Goal: Task Accomplishment & Management: Manage account settings

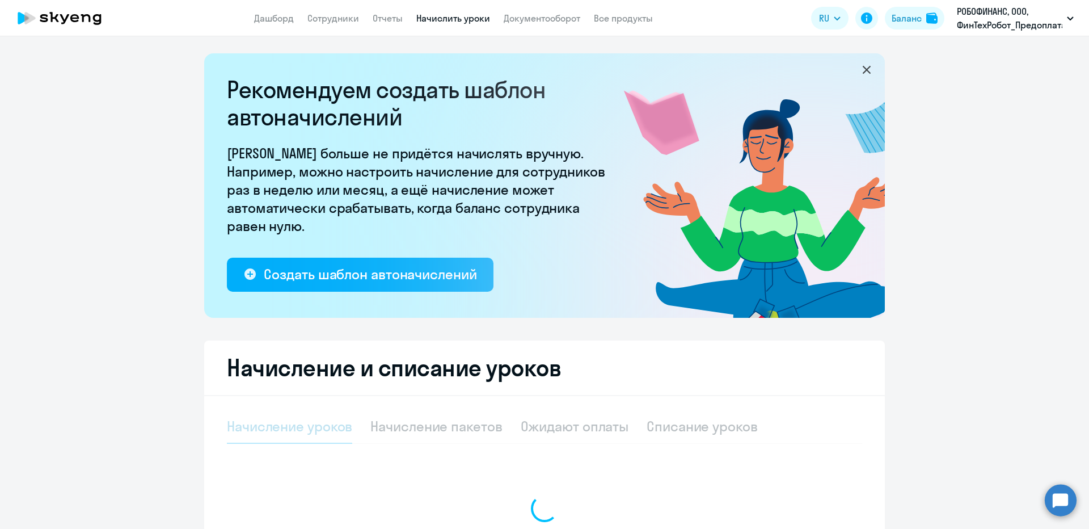
select select "10"
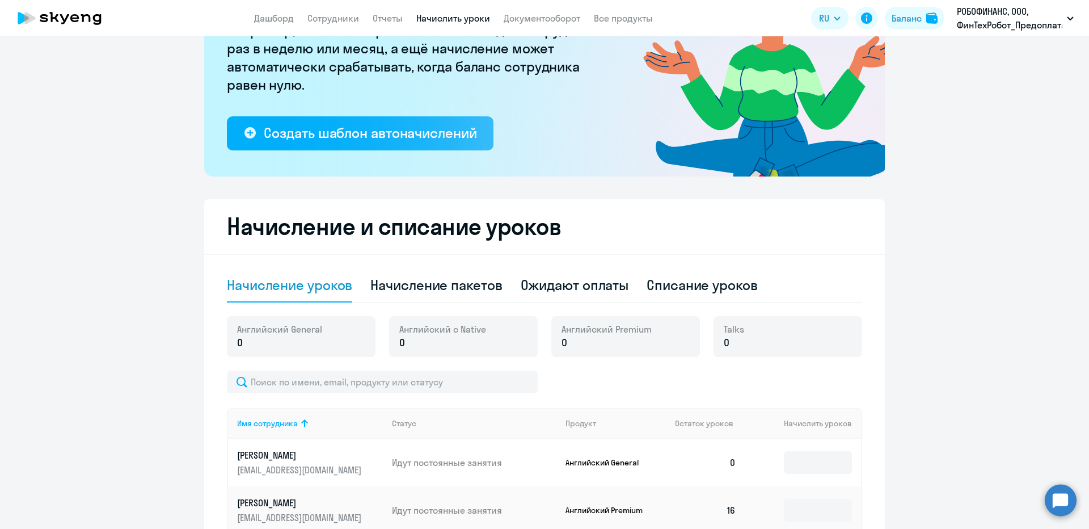
scroll to position [227, 0]
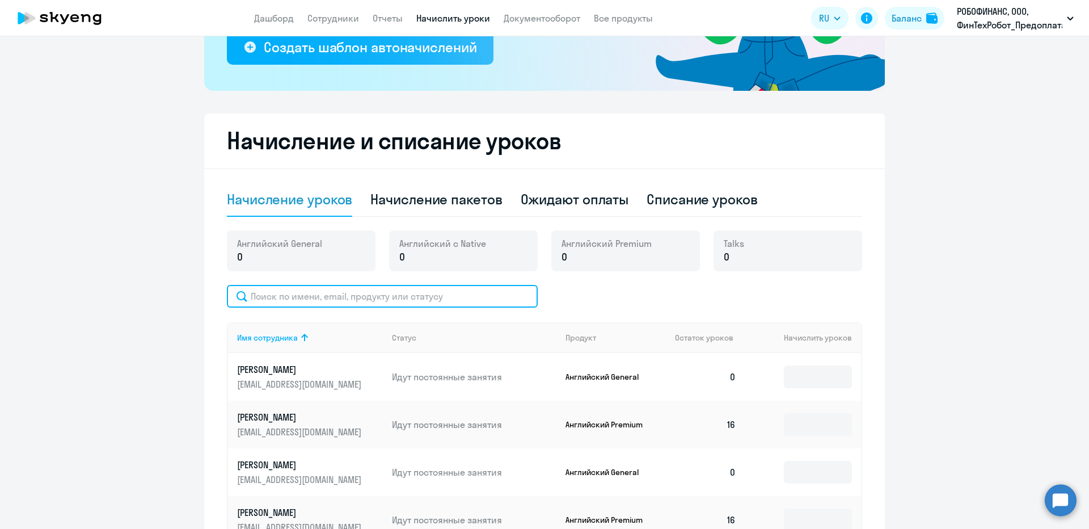
click at [303, 290] on input "text" at bounding box center [382, 296] width 311 height 23
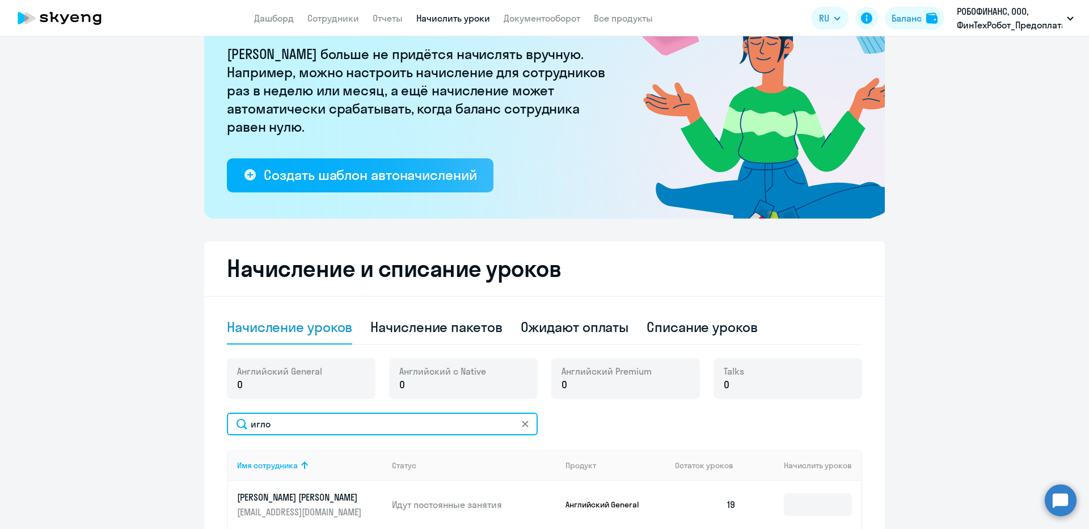
scroll to position [0, 0]
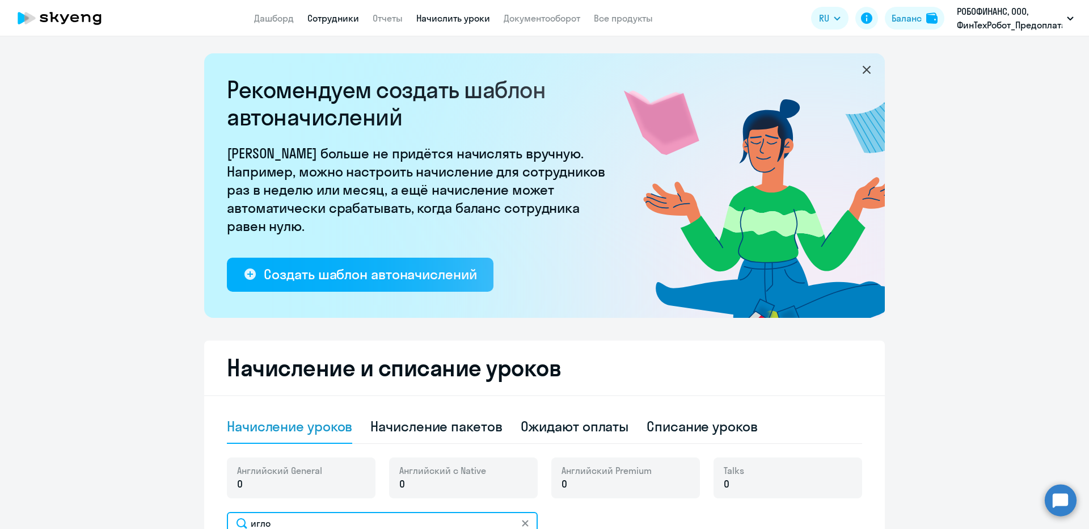
type input "игло"
click at [343, 18] on link "Сотрудники" at bounding box center [333, 17] width 52 height 11
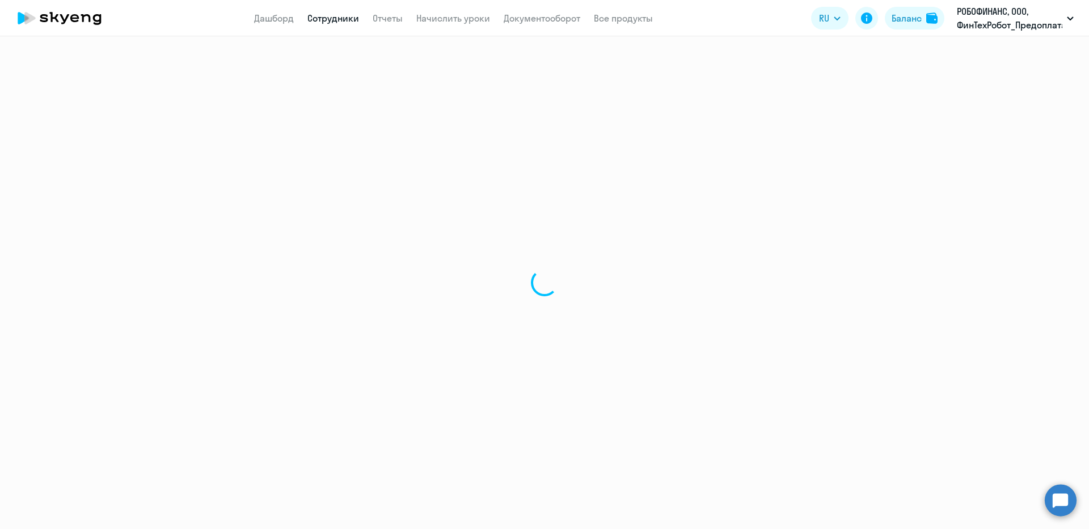
select select "30"
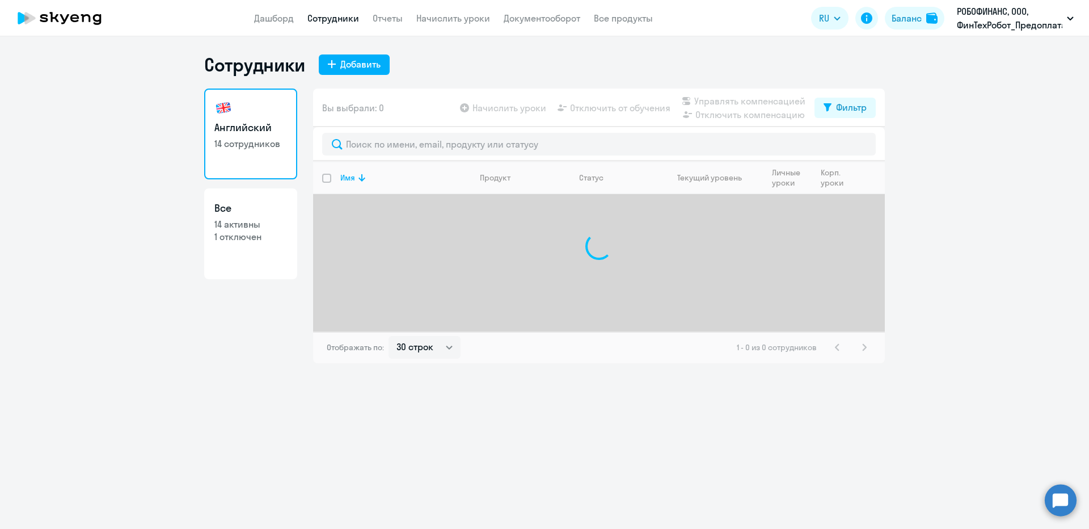
click at [408, 123] on div "Вы выбрали: 0 Начислить уроки Отключить от обучения Управлять компенсацией Откл…" at bounding box center [599, 107] width 572 height 39
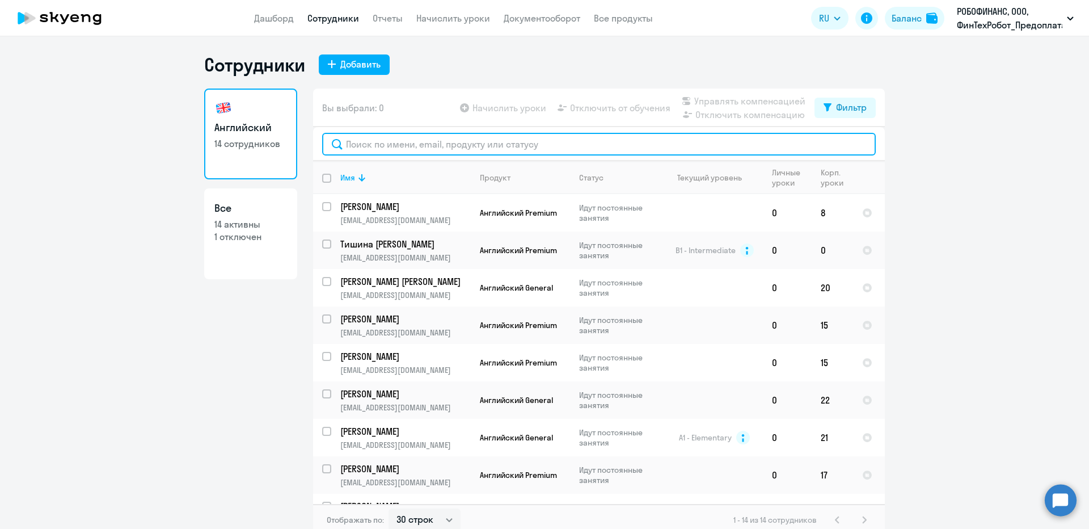
click at [406, 139] on input "text" at bounding box center [598, 144] width 553 height 23
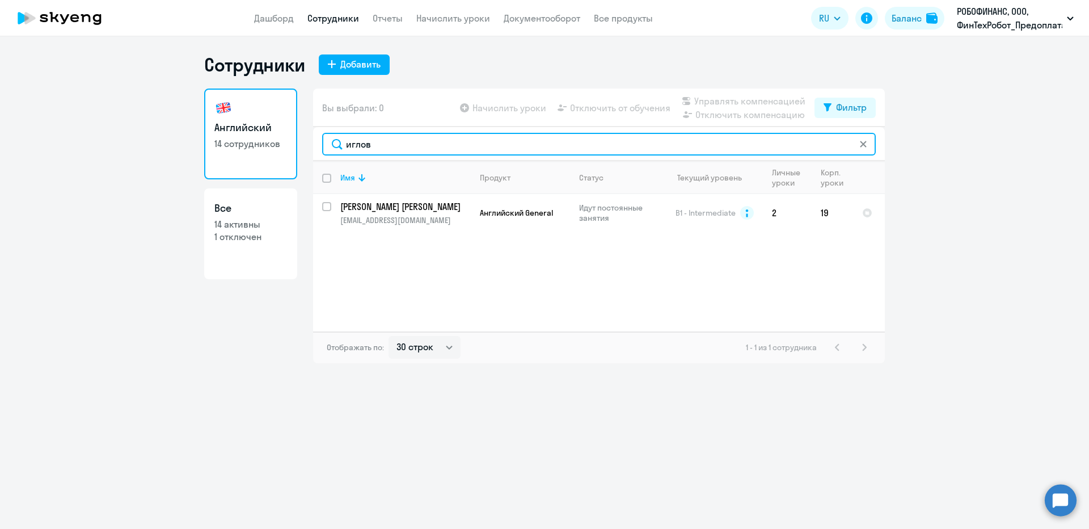
type input "иглов"
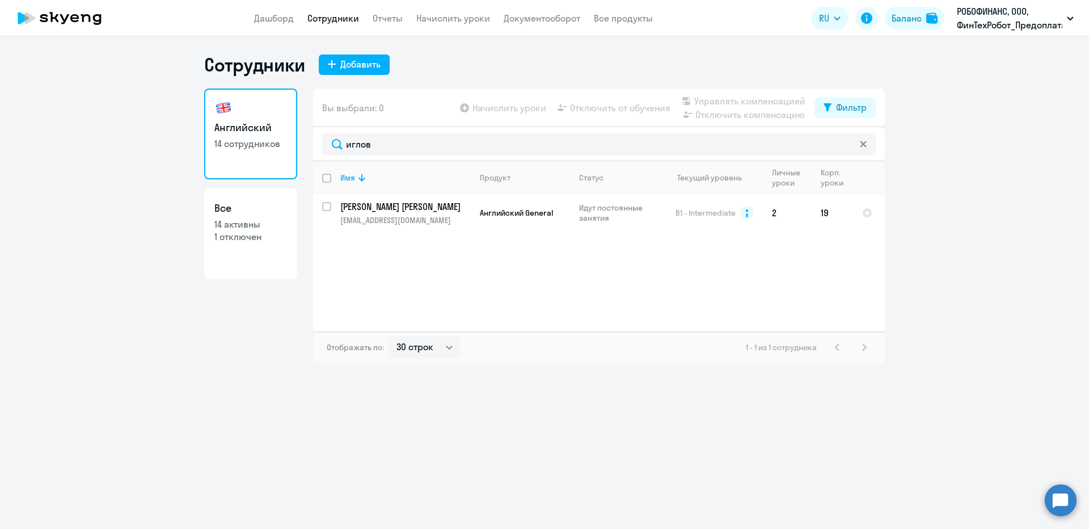
click at [265, 7] on app-header "Дашборд Сотрудники Отчеты Начислить уроки Документооборот Все продукты Дашборд …" at bounding box center [544, 18] width 1089 height 36
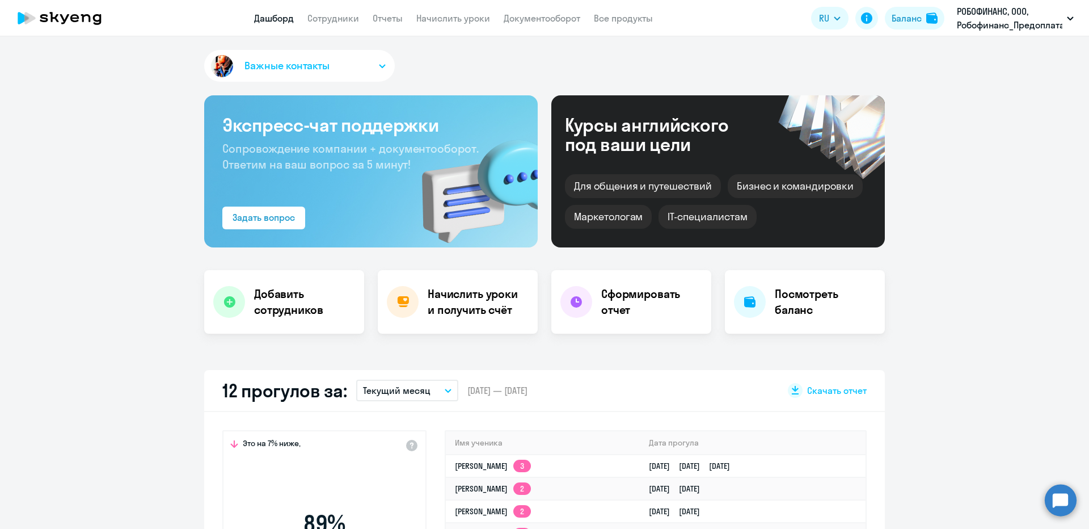
select select "30"
click at [434, 18] on link "Начислить уроки" at bounding box center [453, 17] width 74 height 11
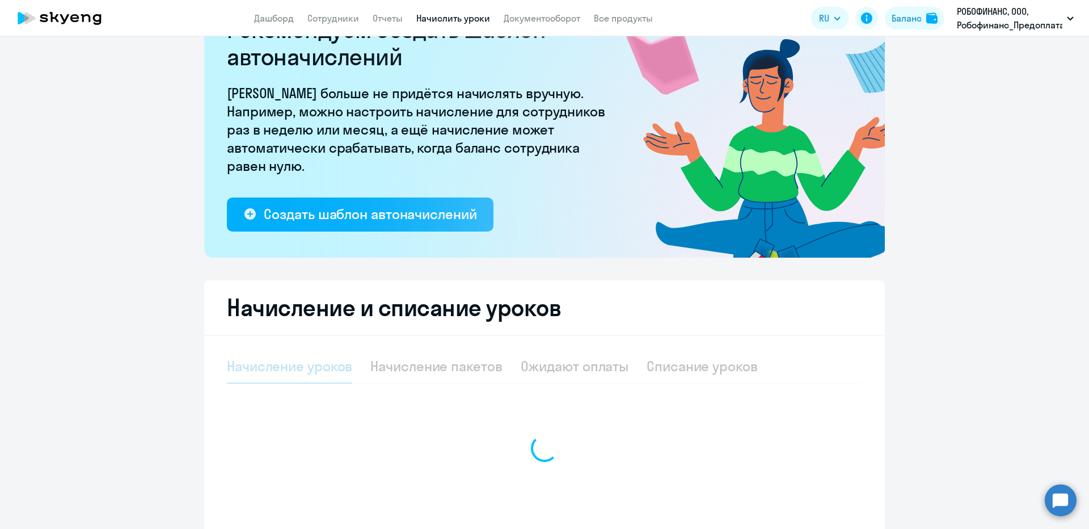
scroll to position [142, 0]
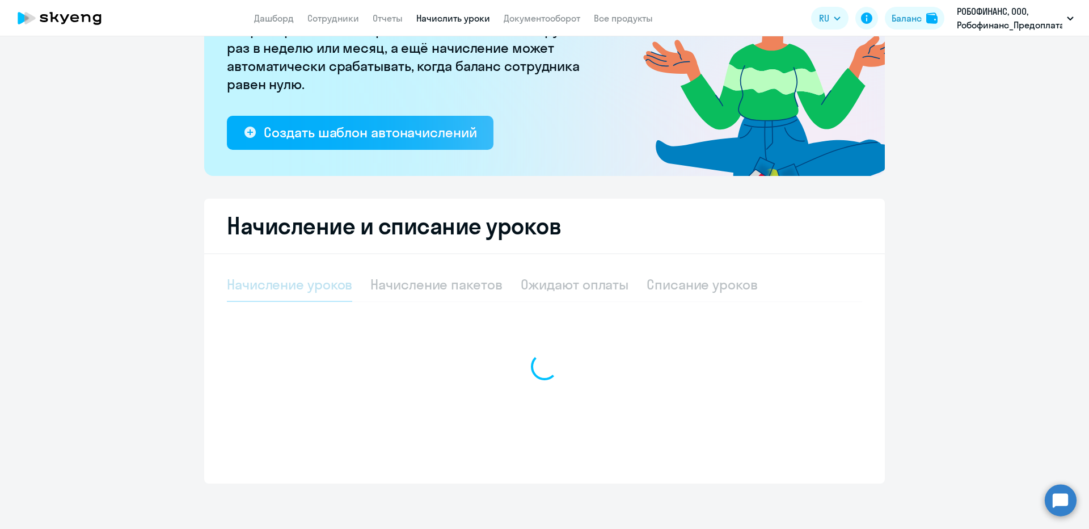
select select "10"
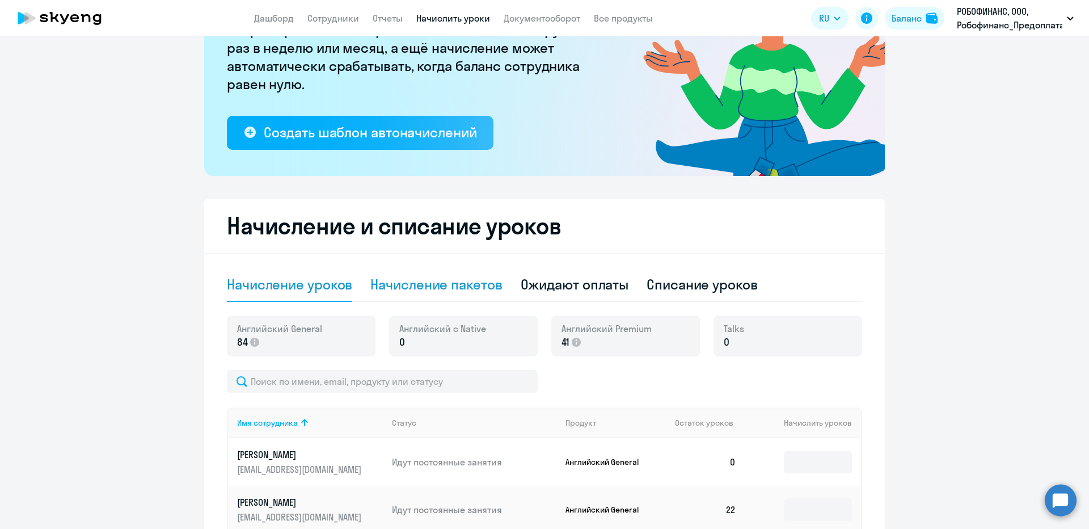
click at [402, 288] on div "Начисление пакетов" at bounding box center [436, 284] width 132 height 18
select select "10"
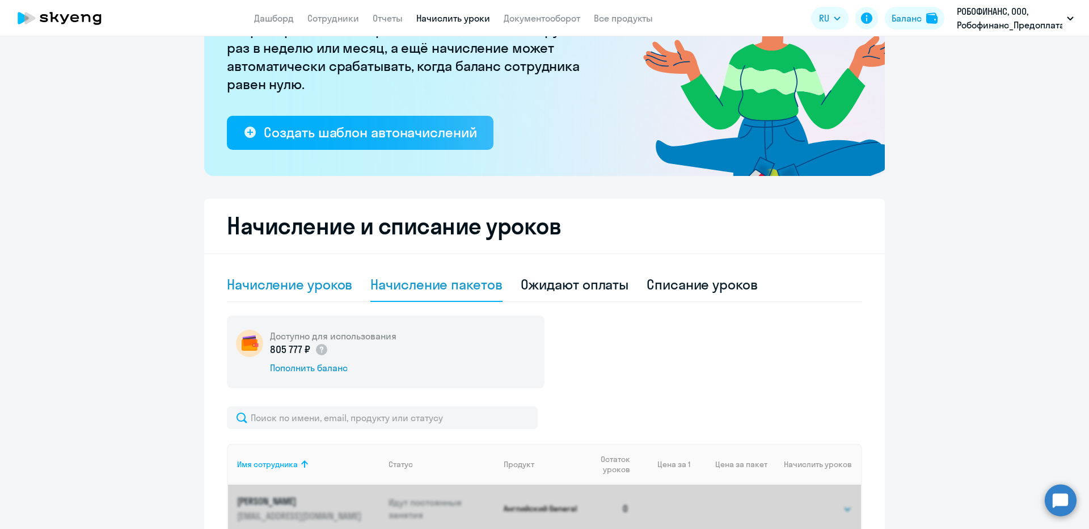
click at [318, 291] on div "Начисление уроков" at bounding box center [289, 284] width 125 height 18
select select "10"
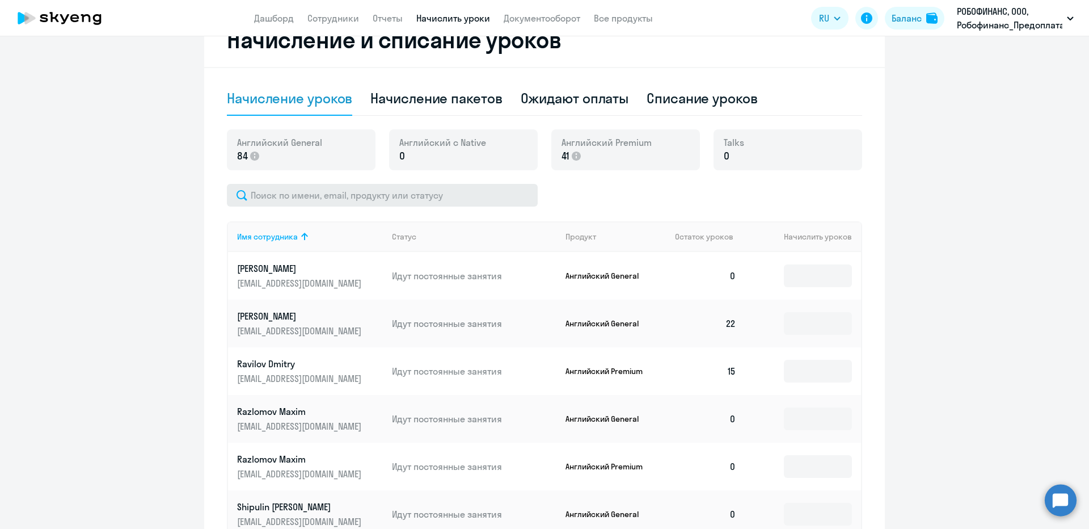
scroll to position [340, 0]
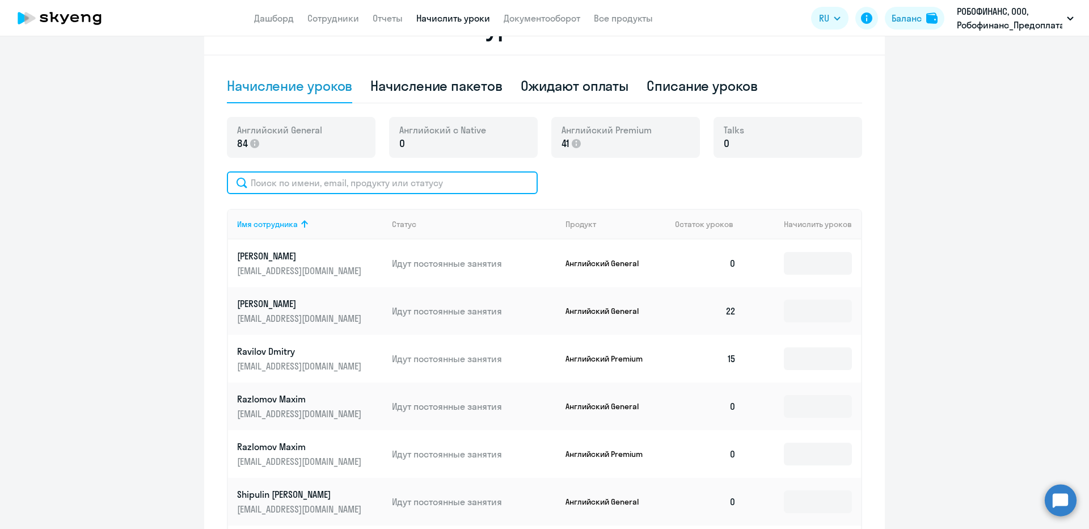
click at [394, 181] on input "text" at bounding box center [382, 182] width 311 height 23
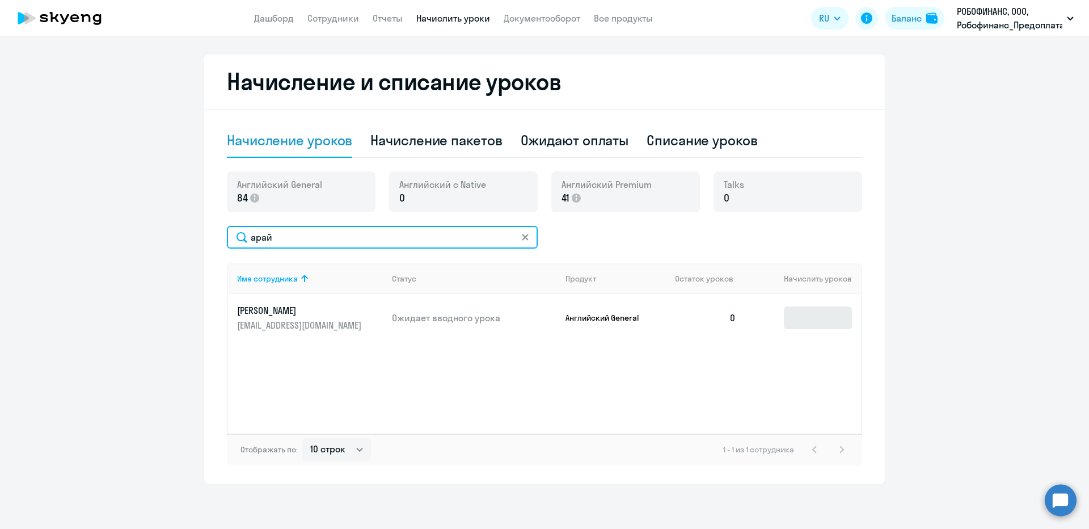
type input "арай"
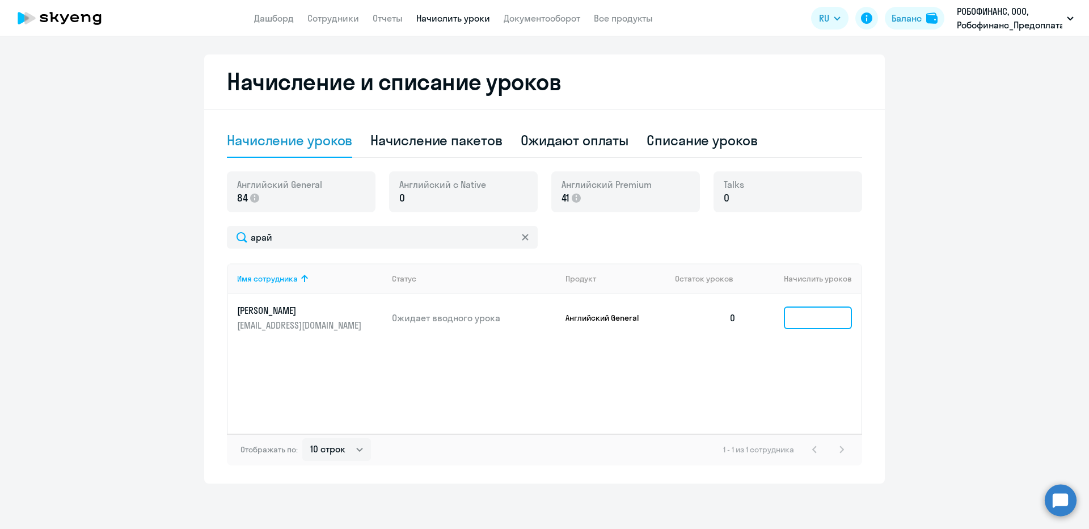
click at [804, 319] on input at bounding box center [818, 317] width 68 height 23
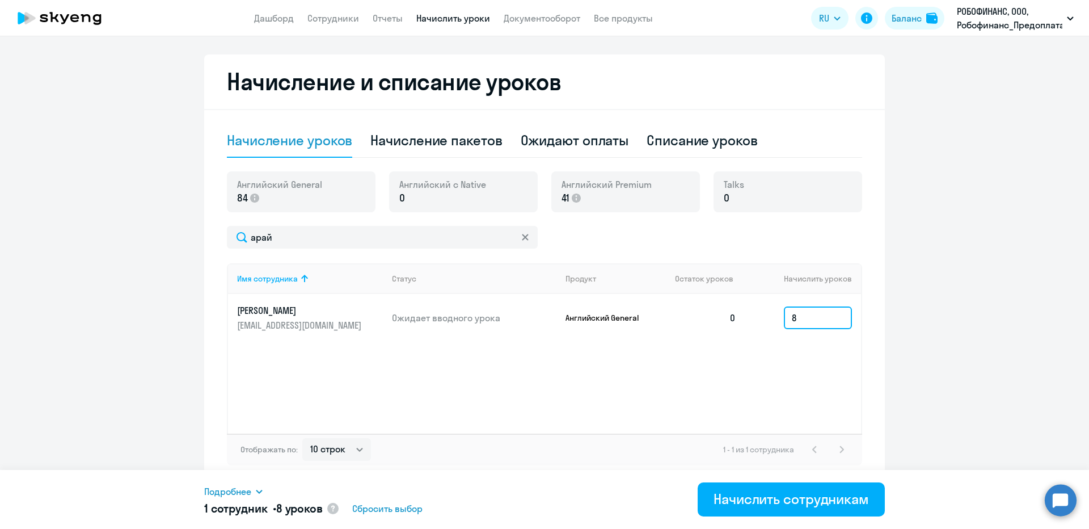
type input "8"
click at [522, 238] on icon at bounding box center [525, 237] width 6 height 6
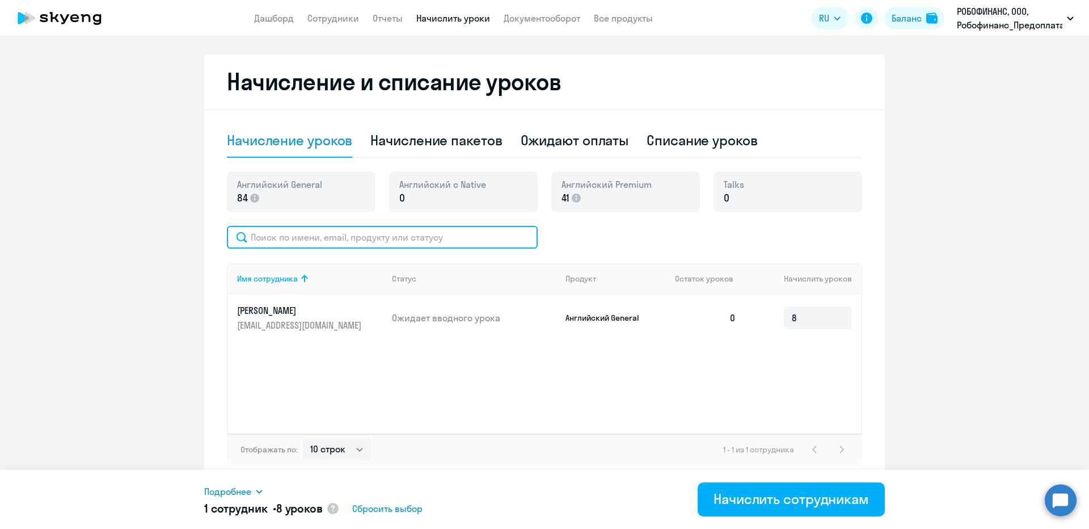
click at [459, 243] on input "text" at bounding box center [382, 237] width 311 height 23
type input "[PERSON_NAME]"
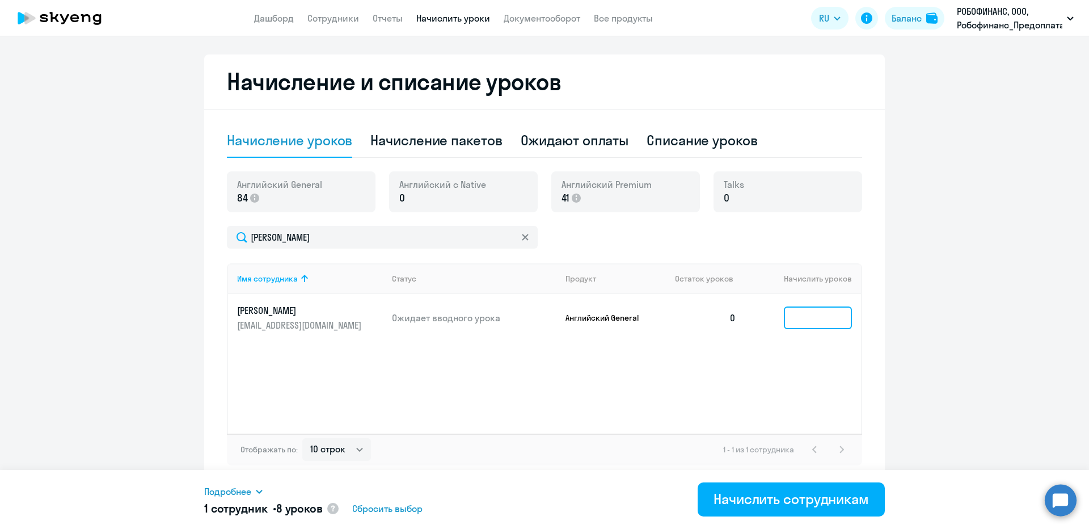
click at [809, 316] on input at bounding box center [818, 317] width 68 height 23
type input "8"
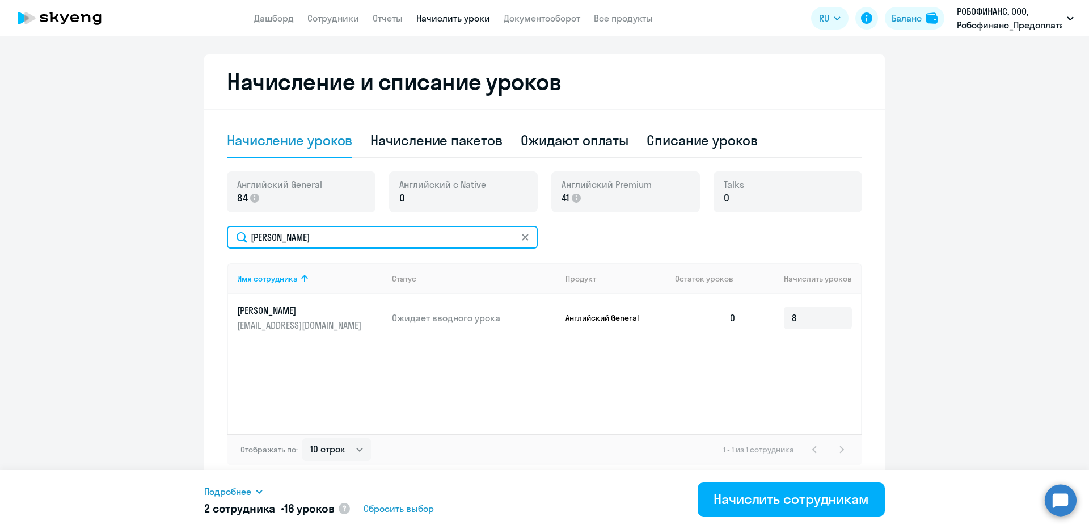
drag, startPoint x: 352, startPoint y: 238, endPoint x: 161, endPoint y: 246, distance: 190.7
click at [161, 246] on ng-component "Рекомендуем создать шаблон автоначислений Уроки больше не придётся начислять вр…" at bounding box center [544, 125] width 1089 height 716
type input "[PERSON_NAME]"
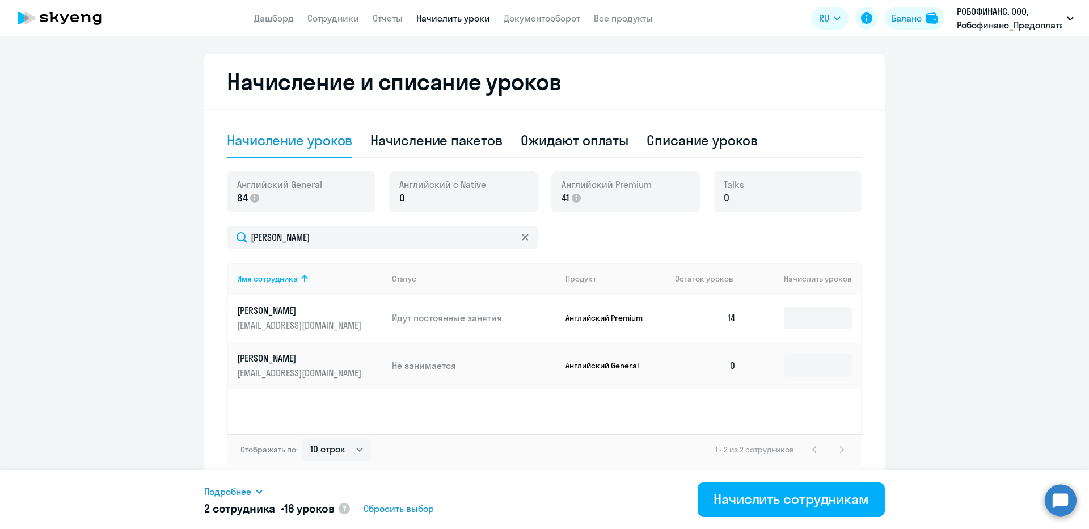
click at [804, 378] on td at bounding box center [803, 365] width 116 height 48
click at [809, 368] on input at bounding box center [818, 365] width 68 height 23
type input "8"
drag, startPoint x: 323, startPoint y: 236, endPoint x: 217, endPoint y: 233, distance: 106.1
click at [217, 233] on div "Начисление и списание уроков Начисление уроков Начисление пакетов Ожидают оплат…" at bounding box center [544, 268] width 681 height 429
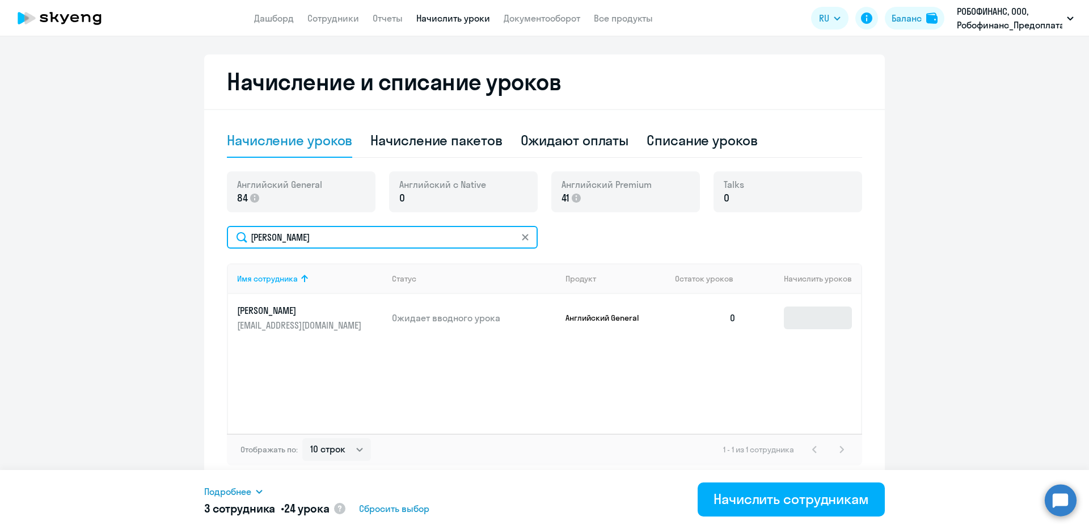
type input "[PERSON_NAME]"
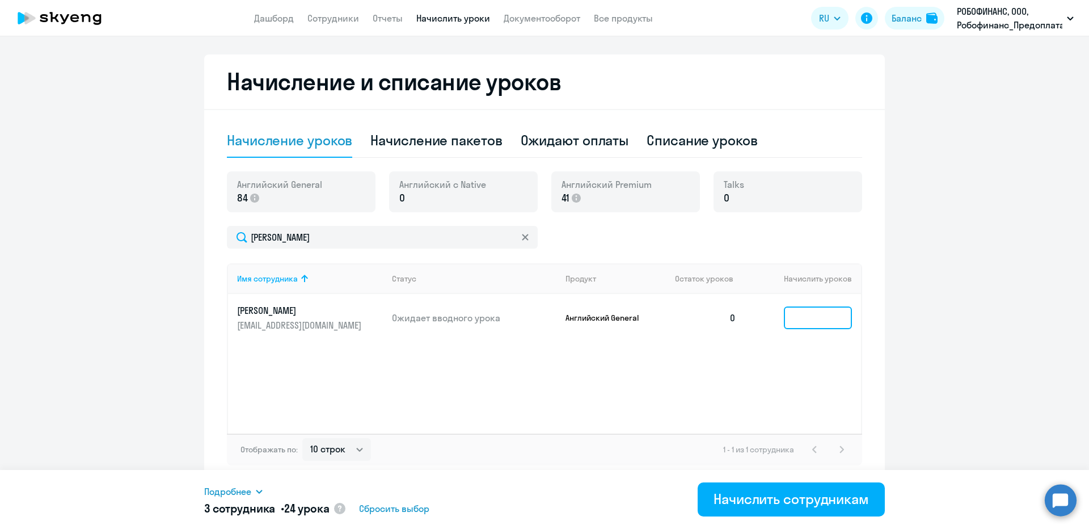
click at [792, 312] on input at bounding box center [818, 317] width 68 height 23
type input "8"
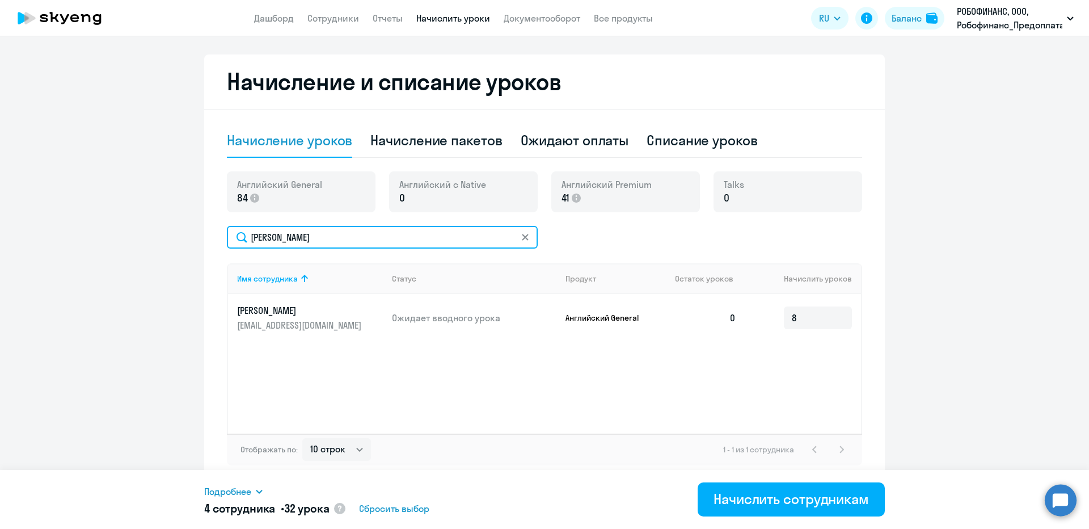
click at [428, 225] on div "Английский General 84 [DEMOGRAPHIC_DATA] с Native 0 Английский Premium 41 Talks…" at bounding box center [544, 318] width 635 height 294
type input "лукм"
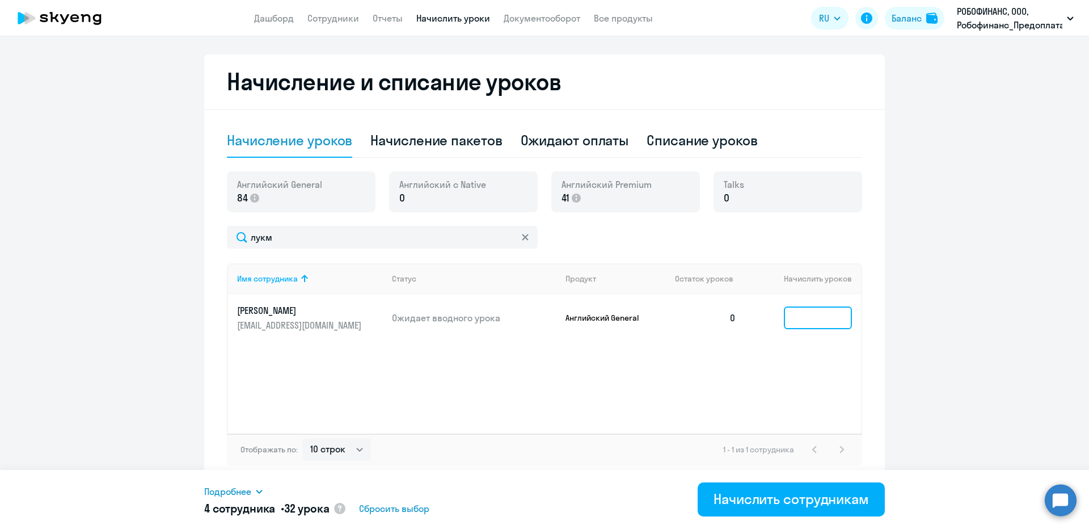
click at [820, 327] on input at bounding box center [818, 317] width 68 height 23
type input "8"
click at [438, 150] on div "Начисление пакетов" at bounding box center [436, 141] width 132 height 34
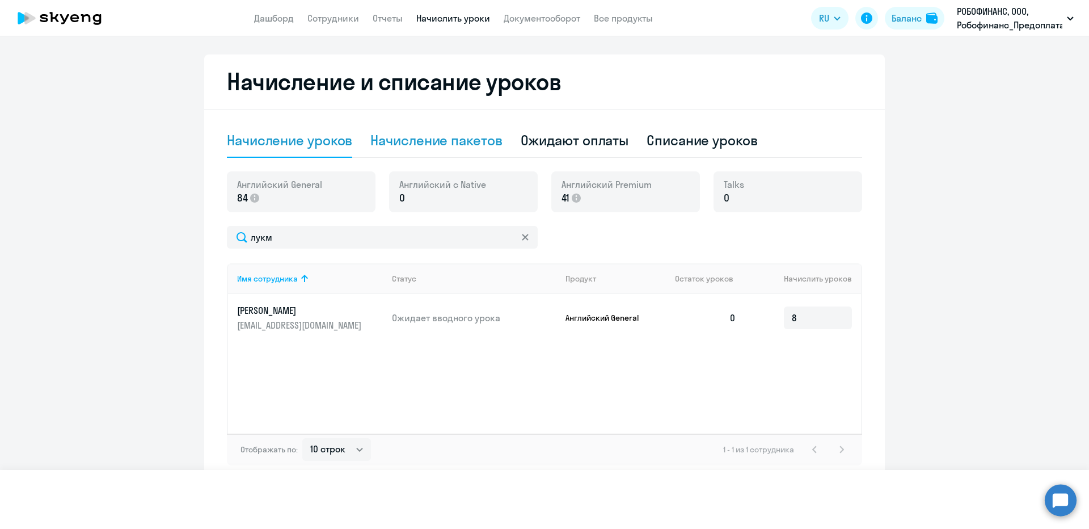
select select "10"
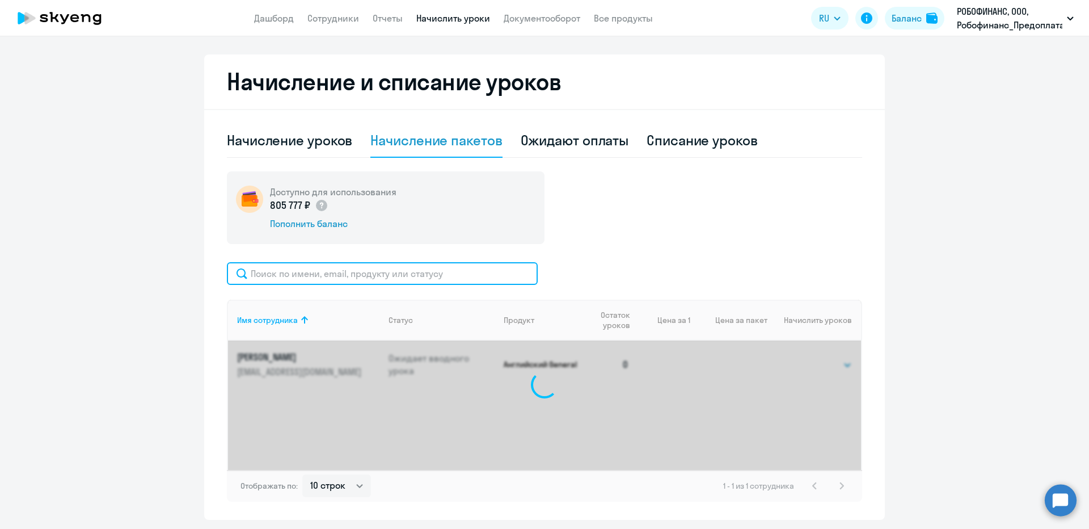
click at [373, 282] on input "text" at bounding box center [382, 273] width 311 height 23
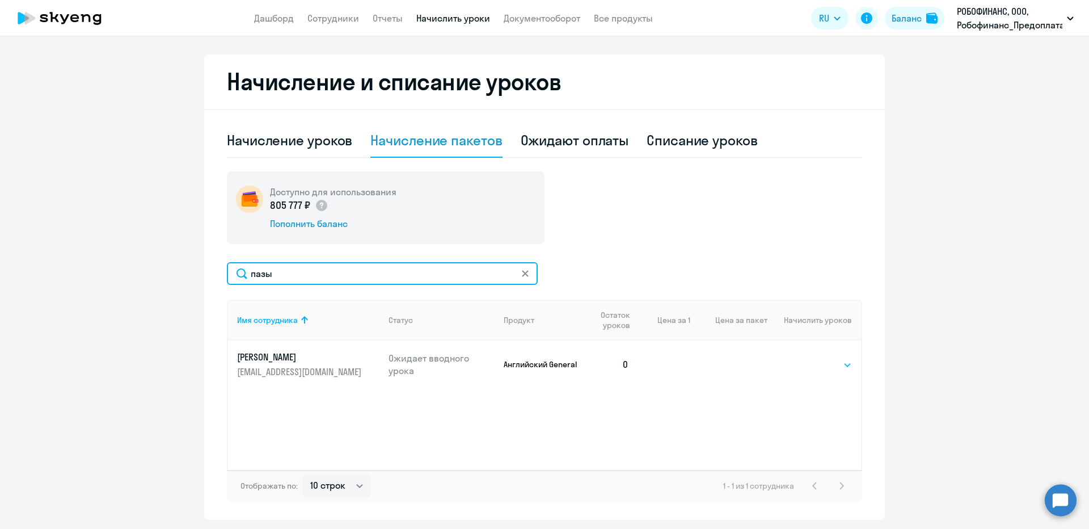
type input "пазы"
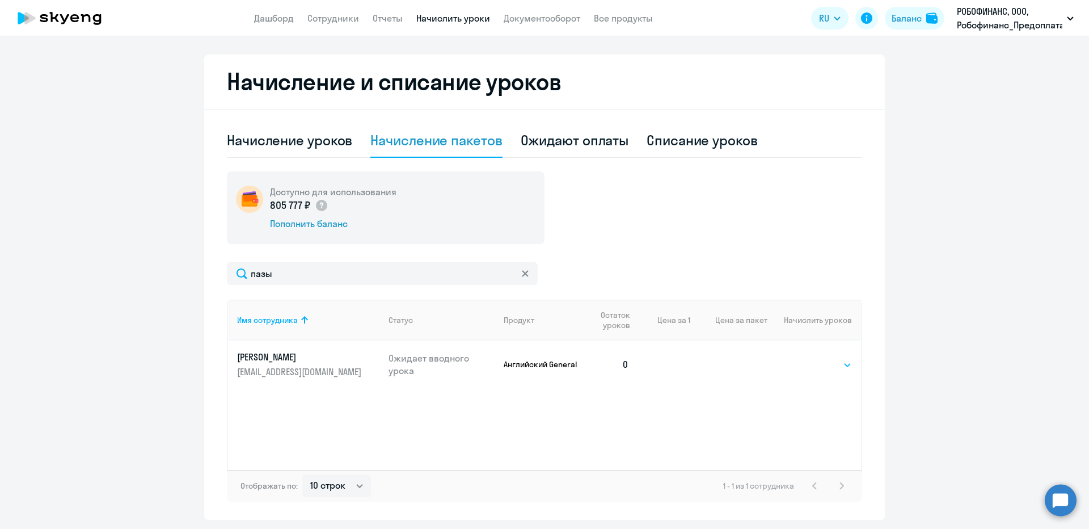
click at [842, 367] on select "Выбрать 4 8 16 32 64 96 128" at bounding box center [828, 365] width 47 height 14
select select "8"
click at [805, 358] on select "Выбрать 4 8 16 32 64 96 128" at bounding box center [828, 365] width 47 height 14
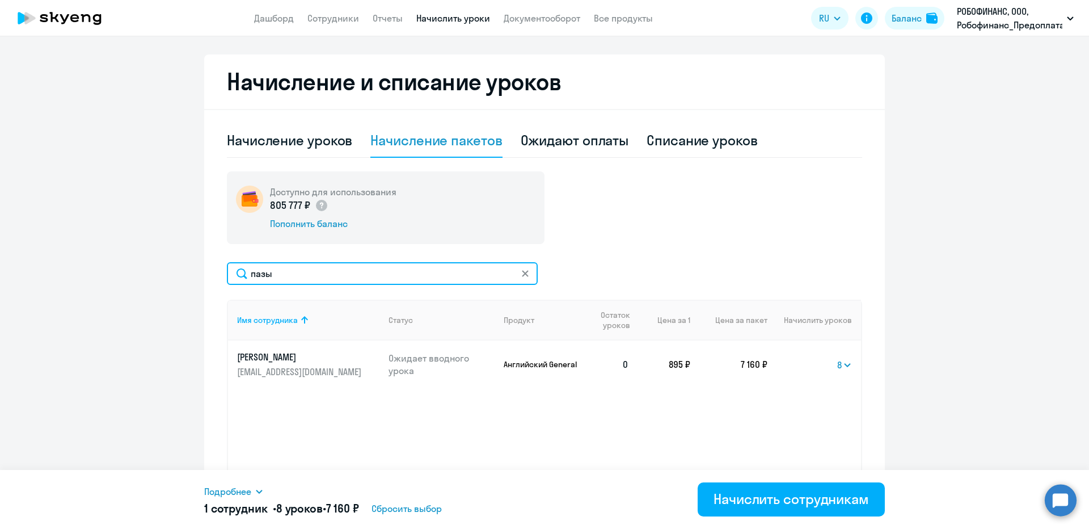
click at [332, 271] on input "пазы" at bounding box center [382, 273] width 311 height 23
type input "криге"
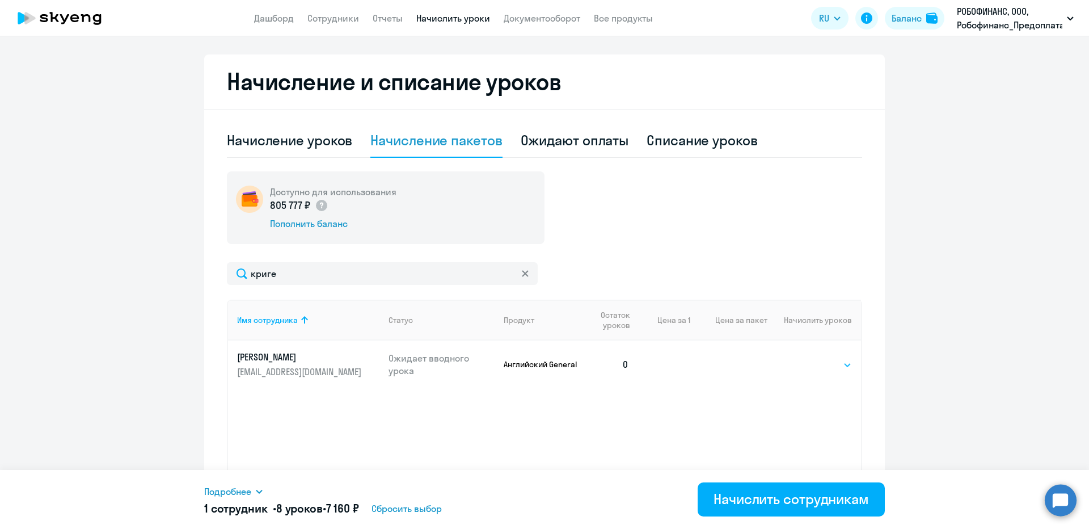
click at [831, 368] on select "Выбрать 4 8 16 32 64 96 128" at bounding box center [828, 365] width 47 height 14
select select "8"
click at [805, 358] on select "Выбрать 4 8 16 32 64 96 128" at bounding box center [828, 365] width 47 height 14
click at [327, 139] on div "Начисление уроков" at bounding box center [289, 140] width 125 height 18
select select "10"
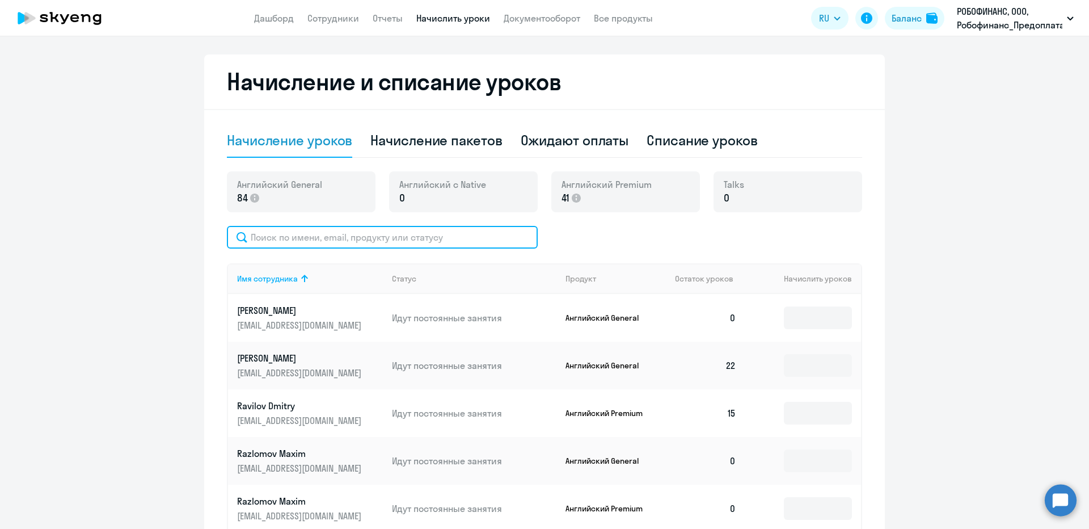
click at [358, 228] on input "text" at bounding box center [382, 237] width 311 height 23
click at [434, 168] on div "Начисление уроков Начисление пакетов Ожидают оплаты Списание уроков Английский …" at bounding box center [544, 463] width 635 height 678
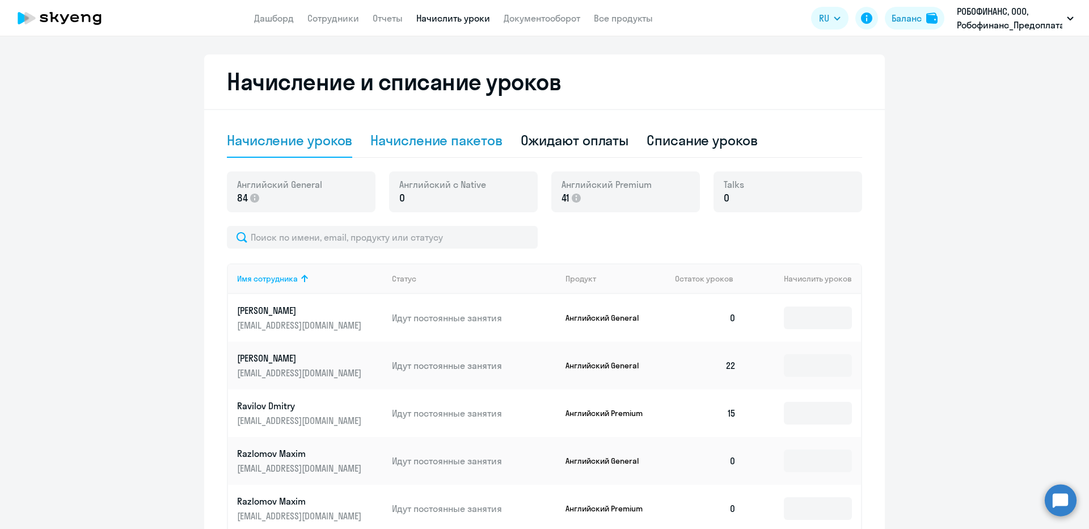
click at [426, 147] on div "Начисление пакетов" at bounding box center [436, 140] width 132 height 18
select select "10"
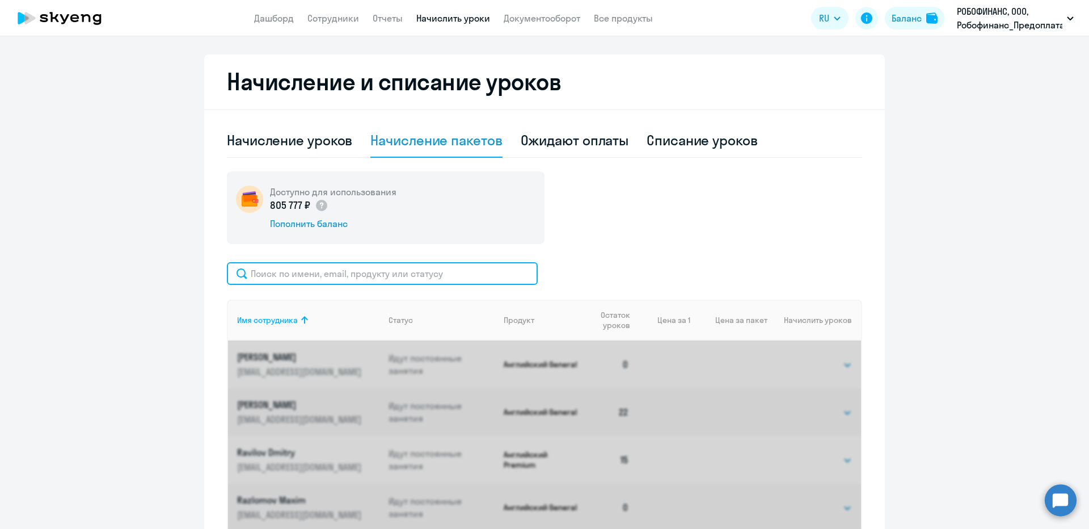
click at [373, 271] on input "text" at bounding box center [382, 273] width 311 height 23
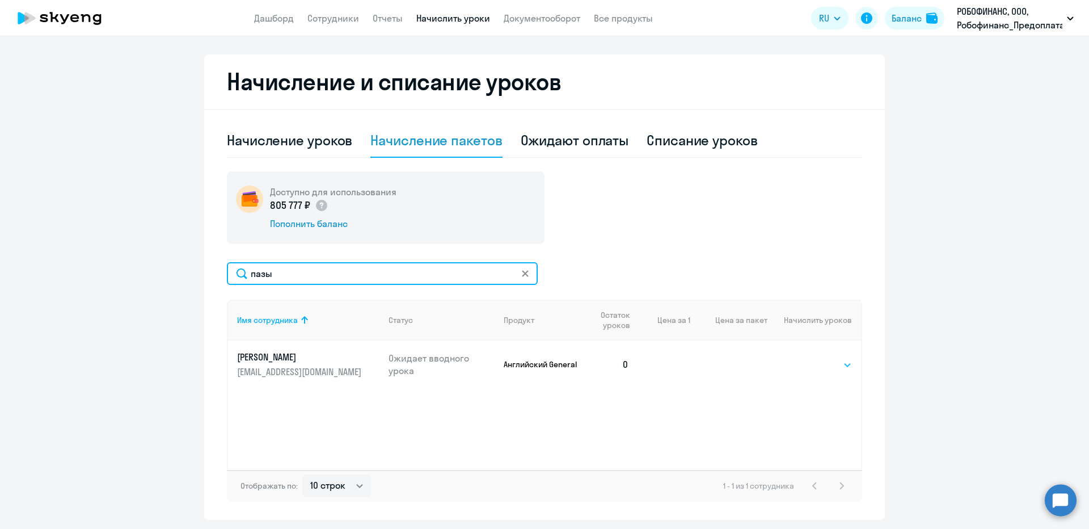
type input "пазы"
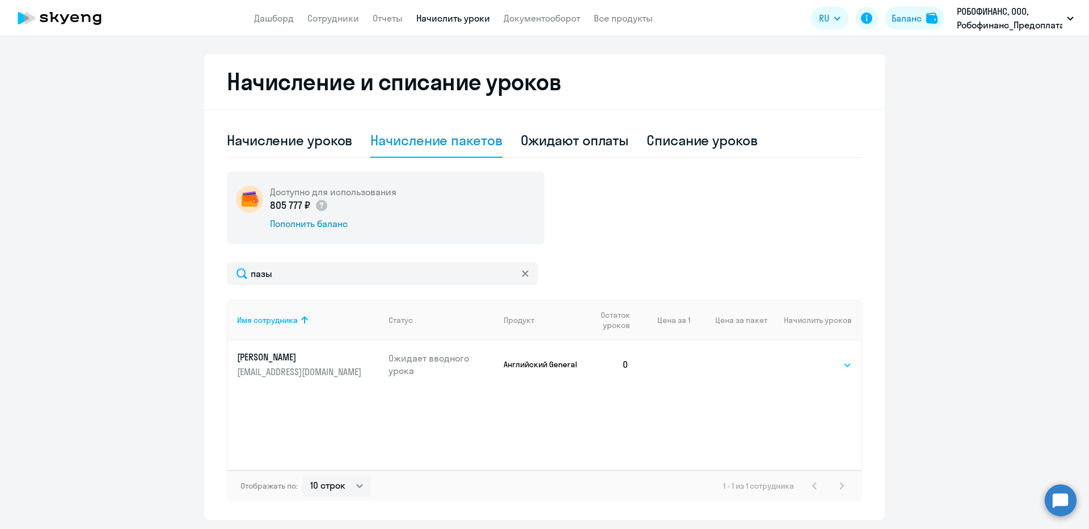
click at [811, 369] on select "Выбрать 4 8 16 32 64 96 128" at bounding box center [828, 365] width 47 height 14
select select "8"
click at [805, 358] on select "Выбрать 4 8 16 32 64 96 128" at bounding box center [828, 365] width 47 height 14
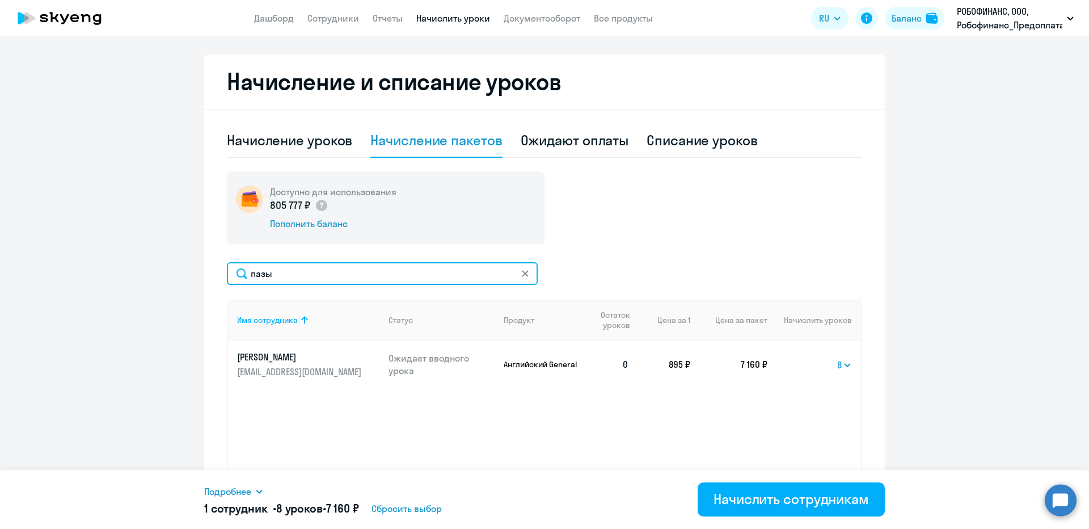
click at [326, 273] on input "пазы" at bounding box center [382, 273] width 311 height 23
type input "криге"
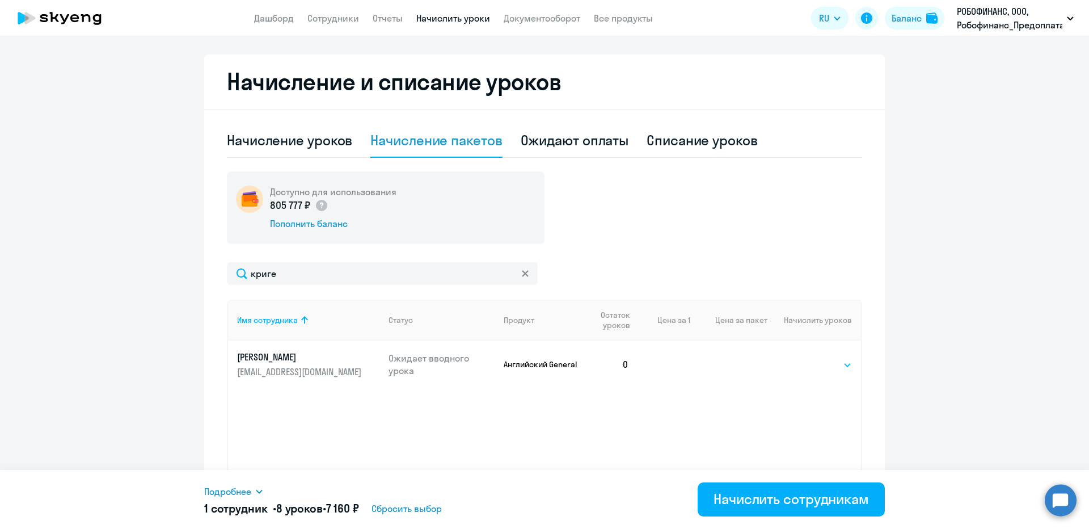
click at [812, 361] on select "Выбрать 4 8 16 32 64 96 128" at bounding box center [828, 365] width 47 height 14
select select "8"
click at [805, 358] on select "Выбрать 4 8 16 32 64 96 128" at bounding box center [828, 365] width 47 height 14
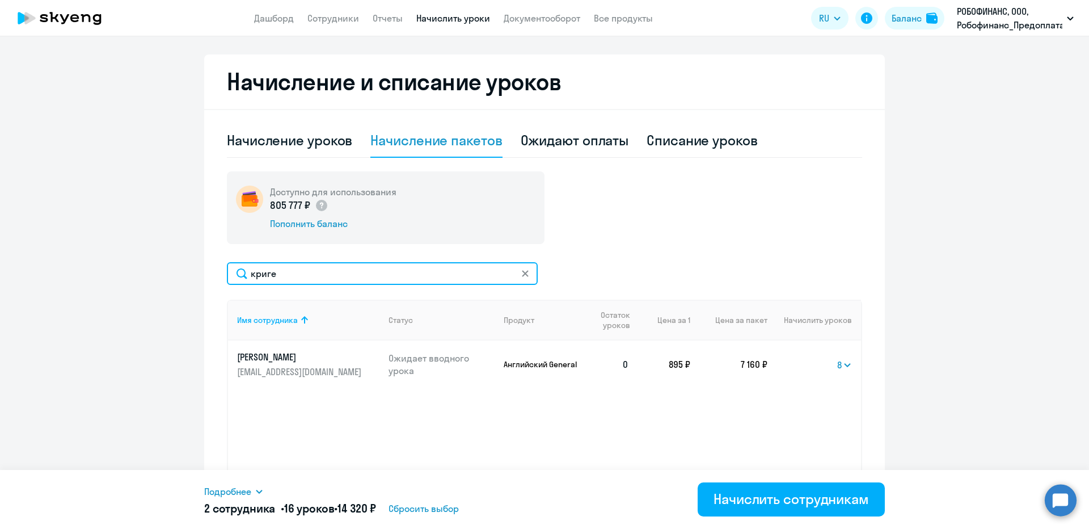
click at [384, 277] on input "криге" at bounding box center [382, 273] width 311 height 23
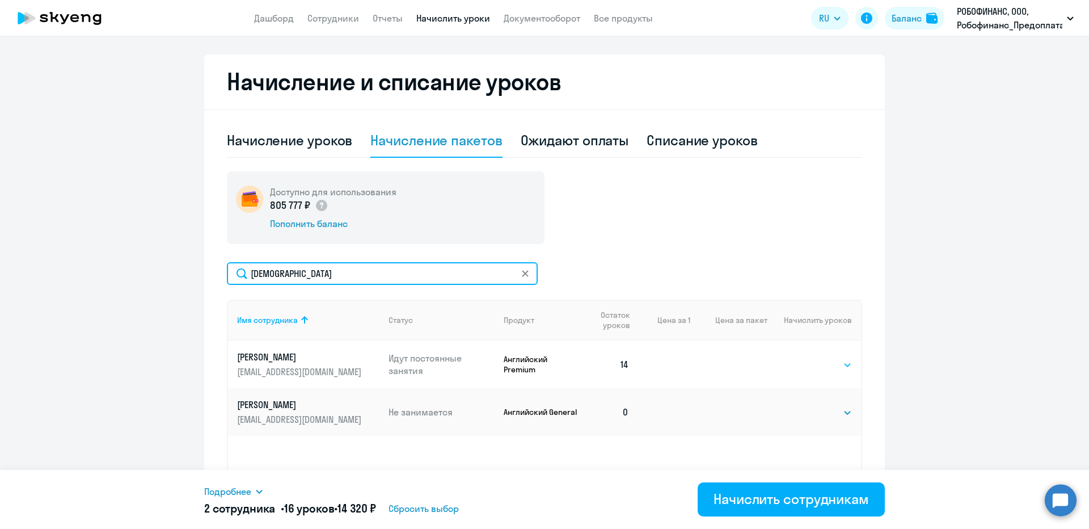
type input "[DEMOGRAPHIC_DATA]"
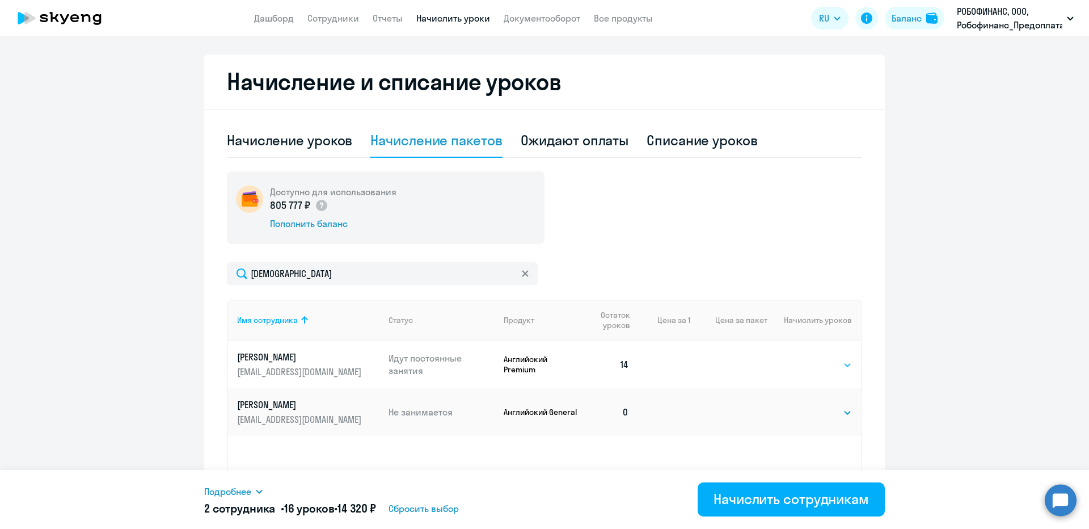
click at [814, 366] on select "Выбрать 1 4 8 16 32 64 96 128" at bounding box center [828, 365] width 47 height 14
click at [961, 360] on ng-component "Рекомендуем создать шаблон автоначислений Уроки больше не придётся начислять вр…" at bounding box center [544, 143] width 1089 height 752
click at [829, 409] on select "Выбрать 4 8 16 32 64 96 128" at bounding box center [828, 412] width 47 height 14
select select "8"
click at [805, 405] on select "Выбрать 4 8 16 32 64 96 128" at bounding box center [828, 412] width 47 height 14
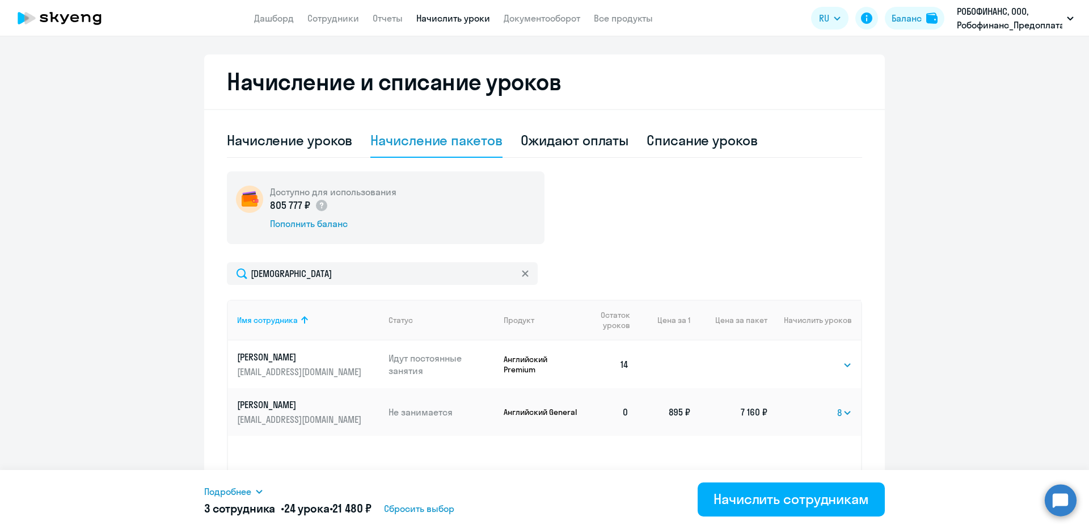
click at [850, 415] on td "Выбрать 4 8 16 32 64 96 128 8" at bounding box center [814, 412] width 94 height 48
click at [842, 414] on select "Выбрать 4 8 16 32 64 96 128" at bounding box center [844, 412] width 15 height 14
select select
click at [837, 405] on select "Выбрать 4 8 16 32 64 96 128" at bounding box center [844, 412] width 15 height 14
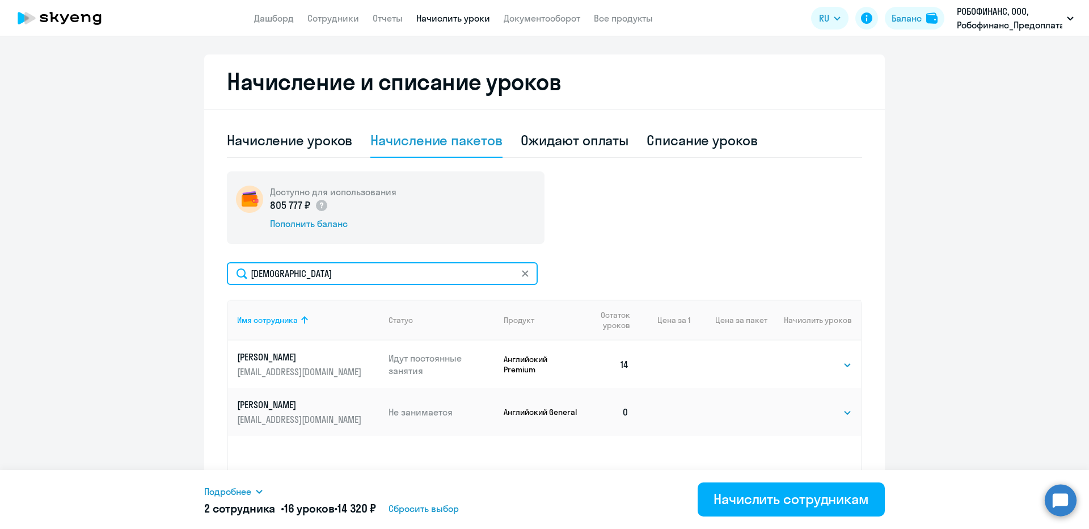
click at [286, 263] on input "[DEMOGRAPHIC_DATA]" at bounding box center [382, 273] width 311 height 23
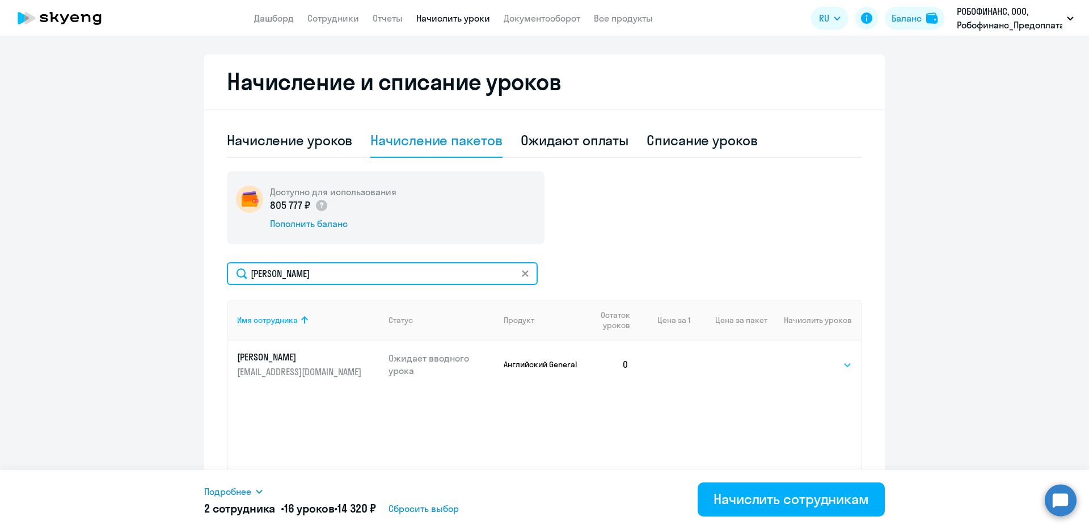
type input "[PERSON_NAME]"
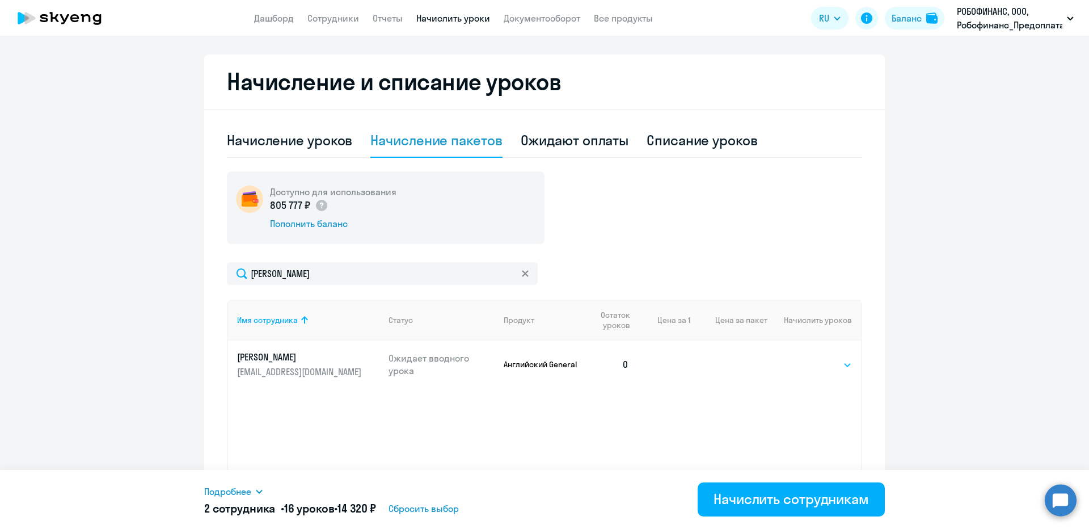
click at [802, 358] on td "Выбрать 4 8 16 32 64 96 128 Выбрать" at bounding box center [814, 364] width 94 height 48
click at [829, 365] on select "Выбрать 4 8 16 32 64 96 128" at bounding box center [828, 365] width 47 height 14
select select "8"
click at [805, 358] on select "Выбрать 4 8 16 32 64 96 128" at bounding box center [828, 365] width 47 height 14
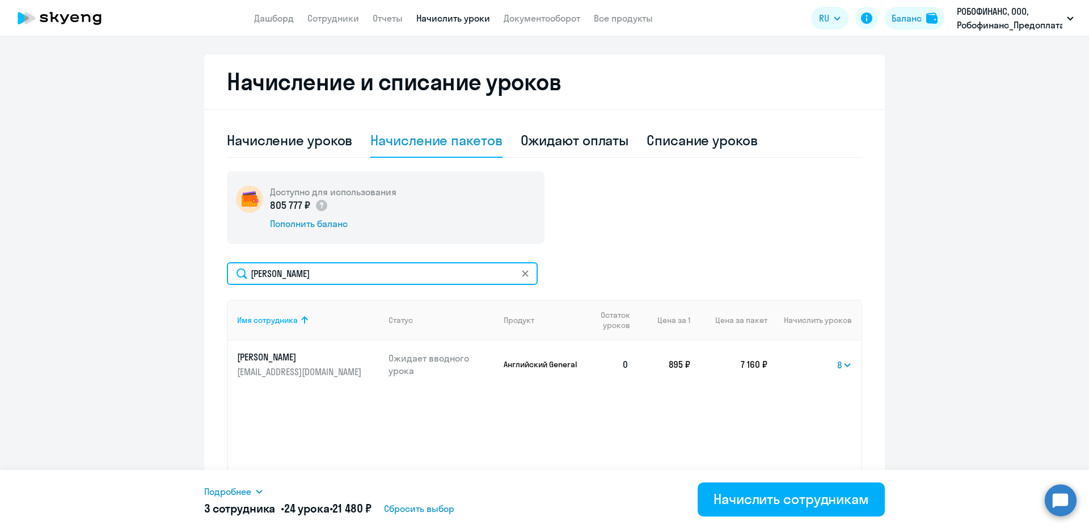
click at [297, 273] on input "[PERSON_NAME]" at bounding box center [382, 273] width 311 height 23
type input "лукма"
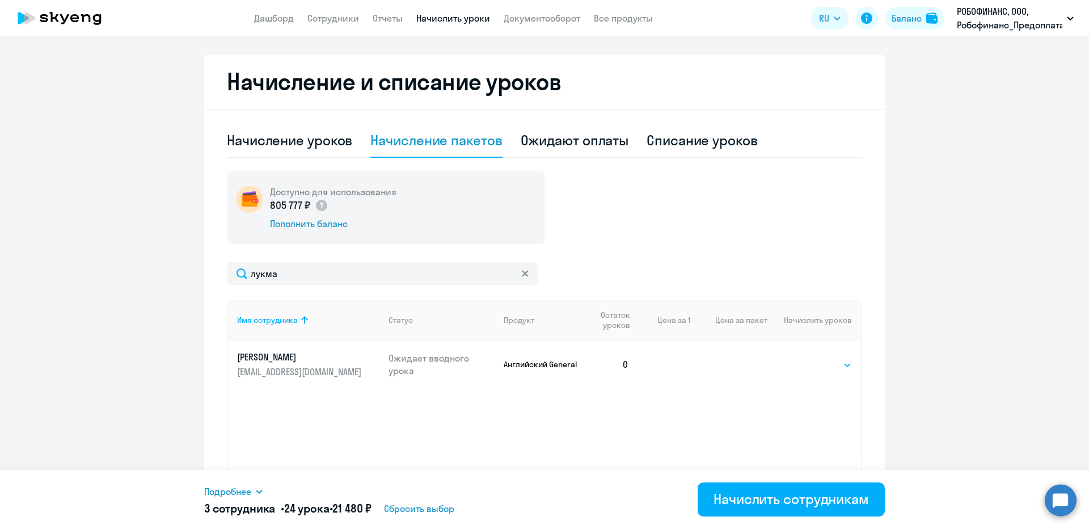
click at [817, 369] on select "Выбрать 4 8 16 32 64 96 128" at bounding box center [828, 365] width 47 height 14
select select "8"
click at [805, 358] on select "Выбрать 4 8 16 32 64 96 128" at bounding box center [828, 365] width 47 height 14
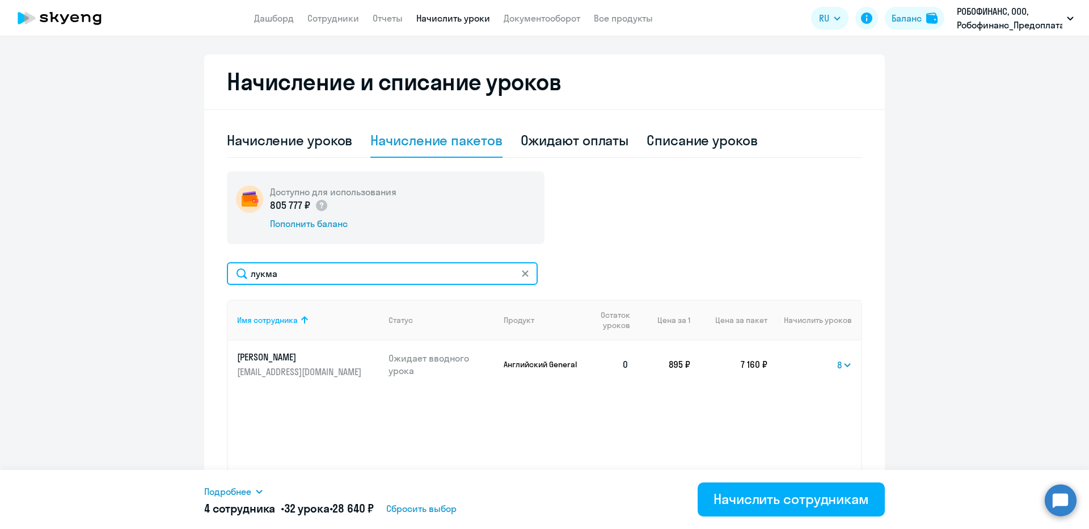
click at [367, 278] on input "лукма" at bounding box center [382, 273] width 311 height 23
type input "дюка"
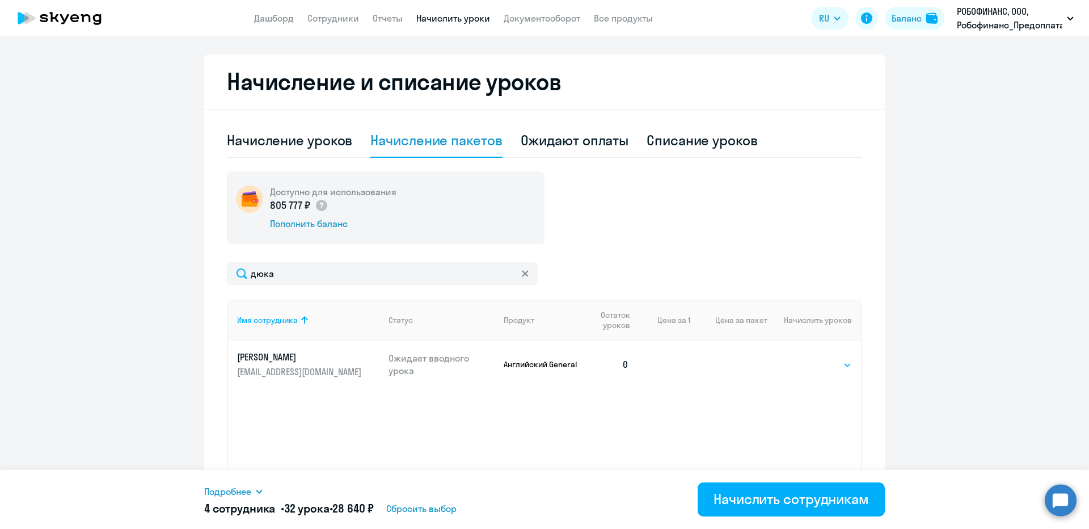
click at [819, 360] on select "Выбрать 4 8 16 32 64 96 128" at bounding box center [828, 365] width 47 height 14
select select "8"
click at [805, 358] on select "Выбрать 4 8 16 32 64 96 128" at bounding box center [828, 365] width 47 height 14
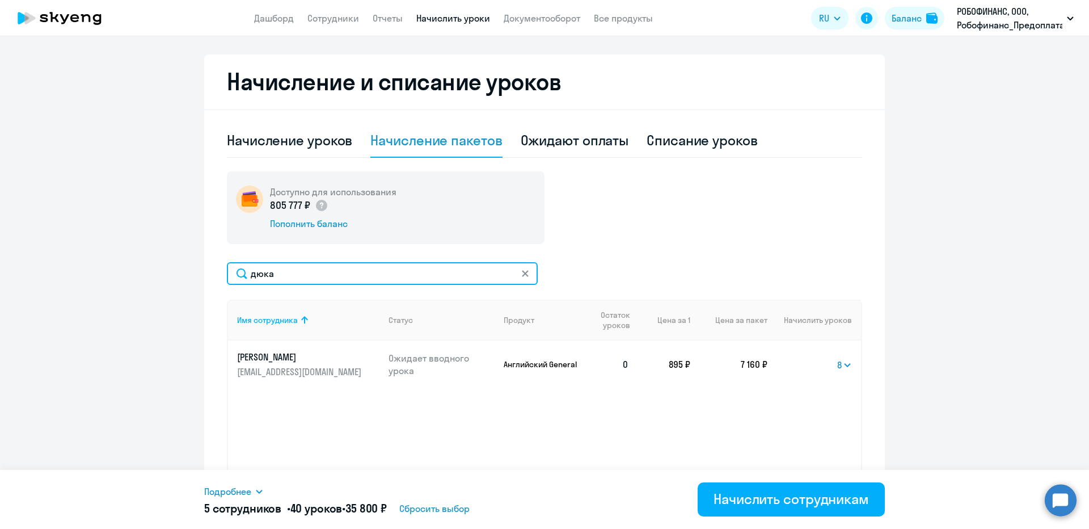
click at [349, 267] on input "дюка" at bounding box center [382, 273] width 311 height 23
type input "конд"
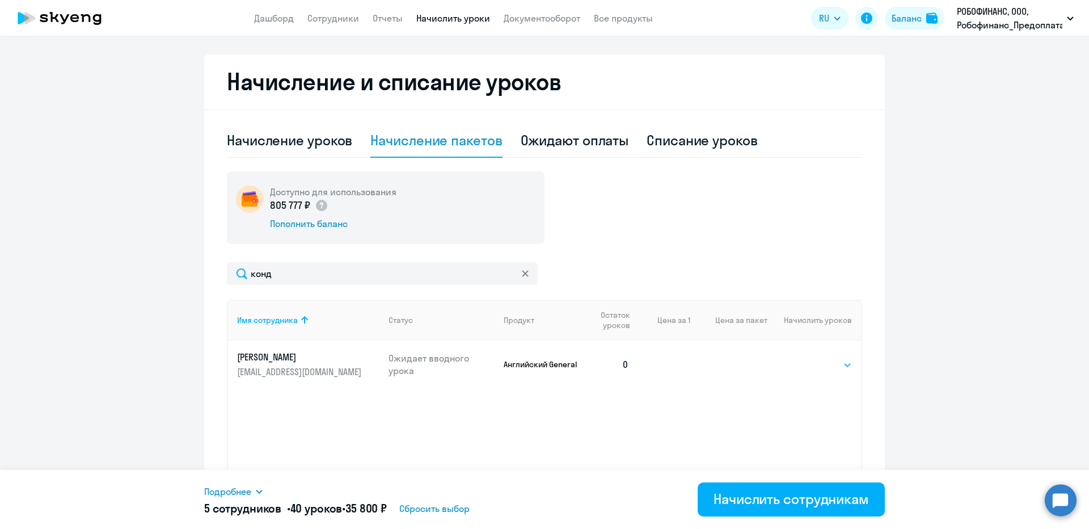
click at [805, 362] on select "Выбрать 4 8 16 32 64 96 128" at bounding box center [828, 365] width 47 height 14
select select "8"
click at [805, 358] on select "Выбрать 4 8 16 32 64 96 128" at bounding box center [828, 365] width 47 height 14
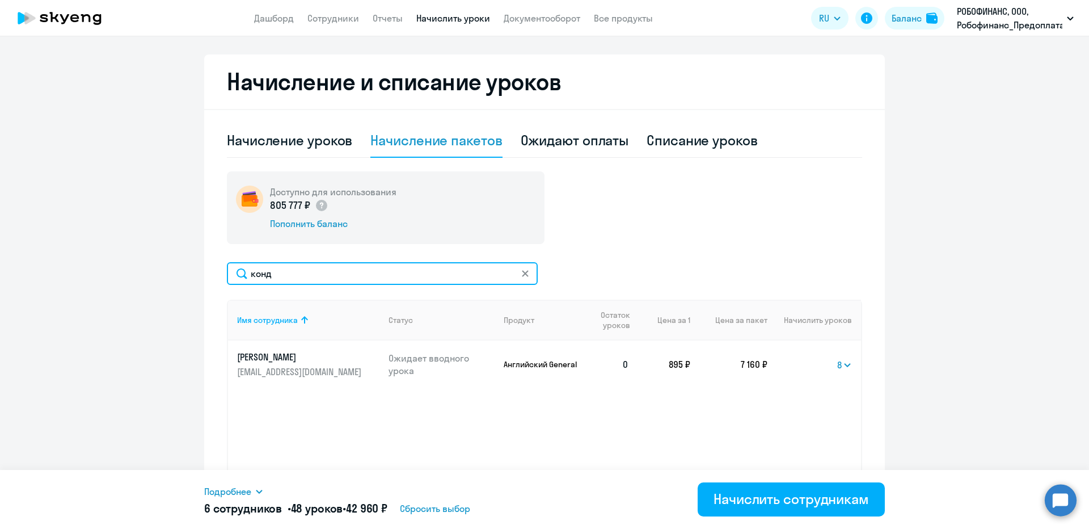
click at [282, 279] on input "конд" at bounding box center [382, 273] width 311 height 23
type input "пусто"
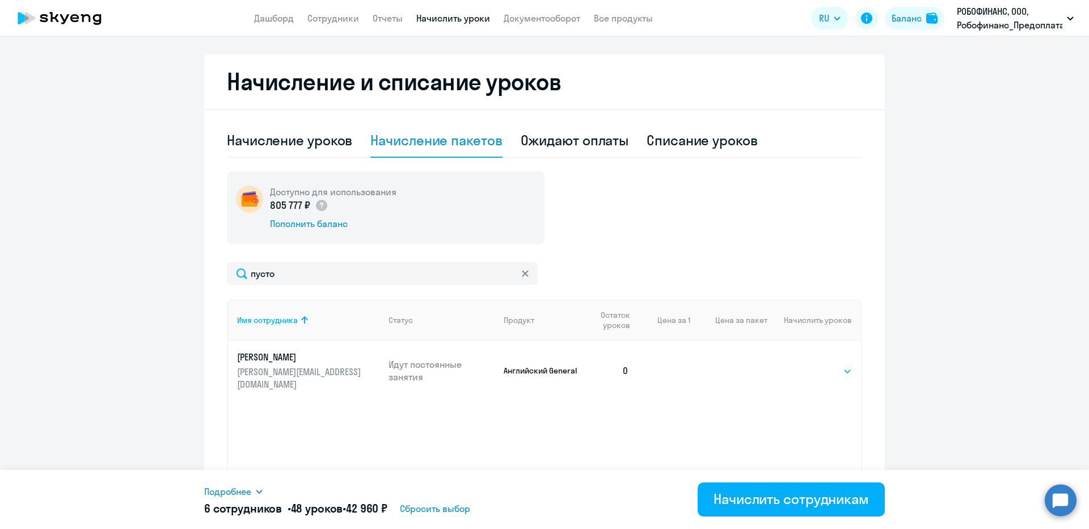
click at [840, 364] on select "Выбрать 4 8 16 32 64 96 128" at bounding box center [828, 371] width 47 height 14
select select "8"
click at [805, 364] on select "Выбрать 4 8 16 32 64 96 128" at bounding box center [828, 371] width 47 height 14
click at [212, 496] on span "Подробнее" at bounding box center [227, 491] width 47 height 14
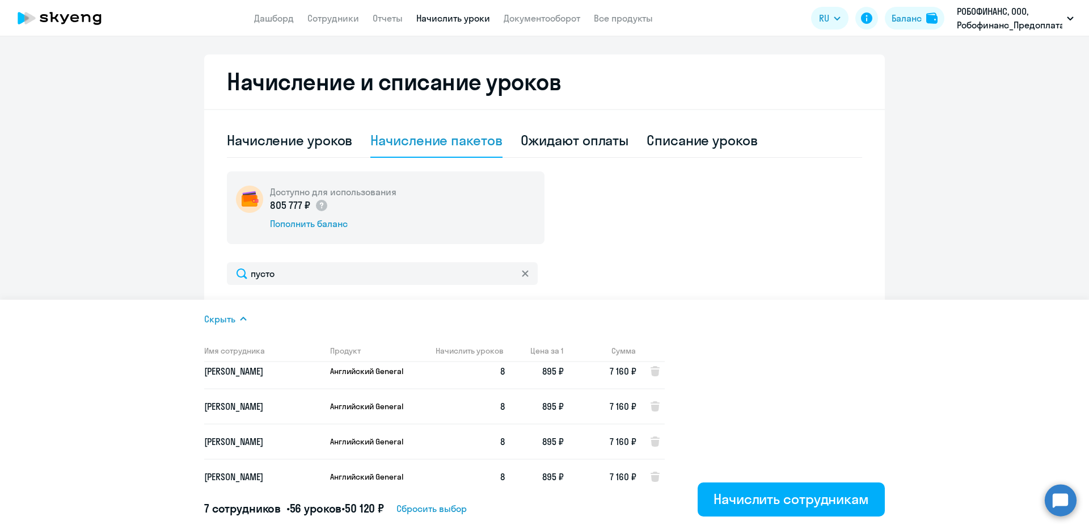
scroll to position [120, 0]
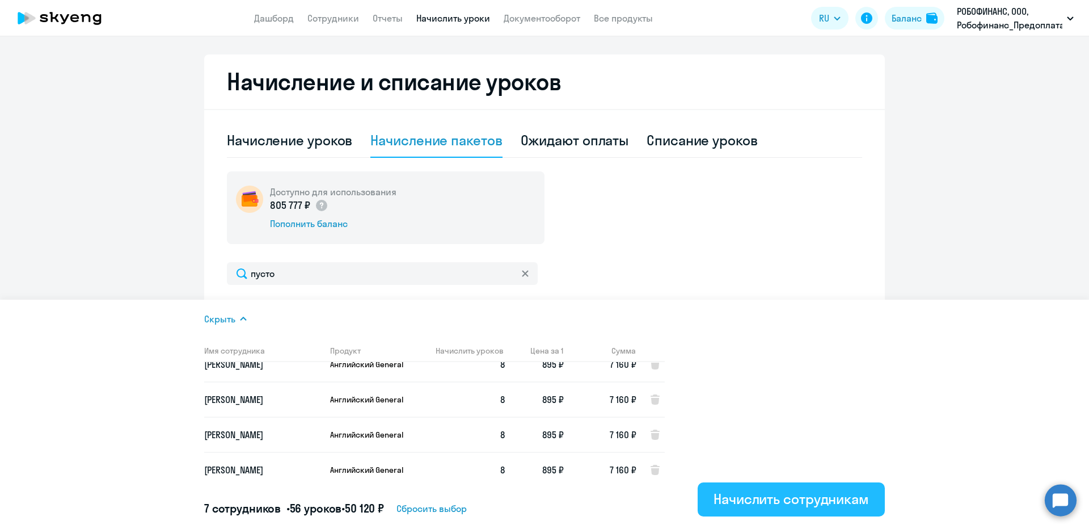
click at [781, 503] on div "Начислить сотрудникам" at bounding box center [790, 498] width 155 height 18
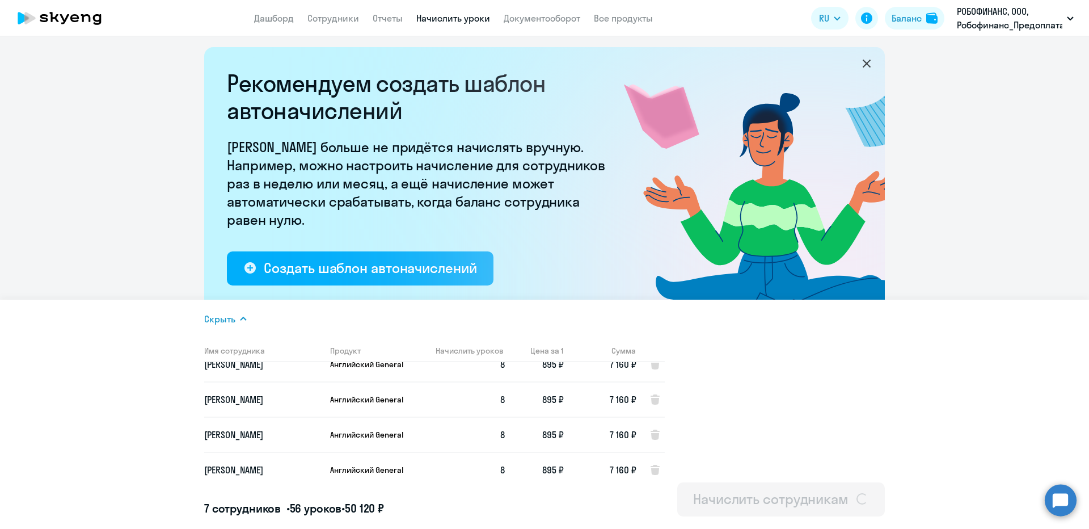
scroll to position [0, 0]
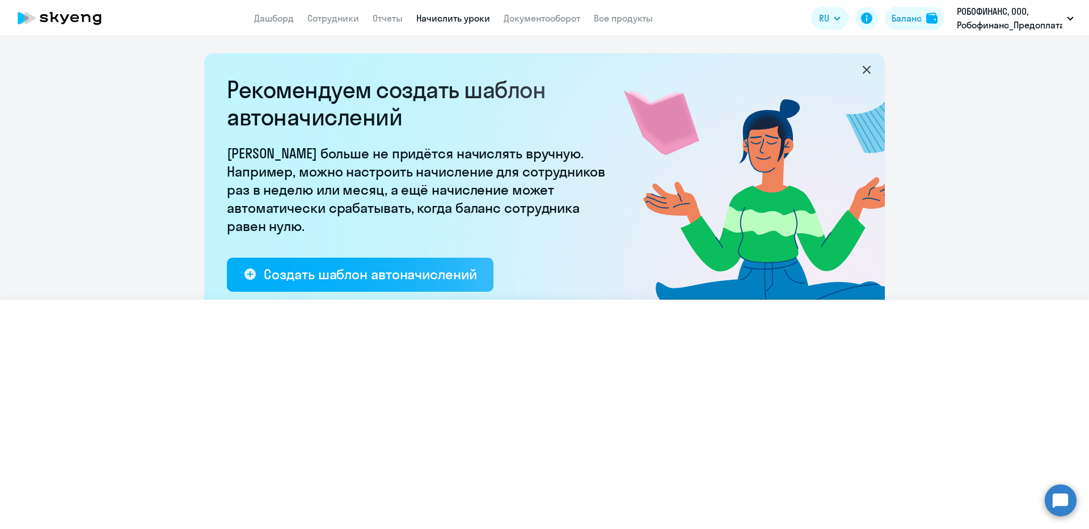
select select
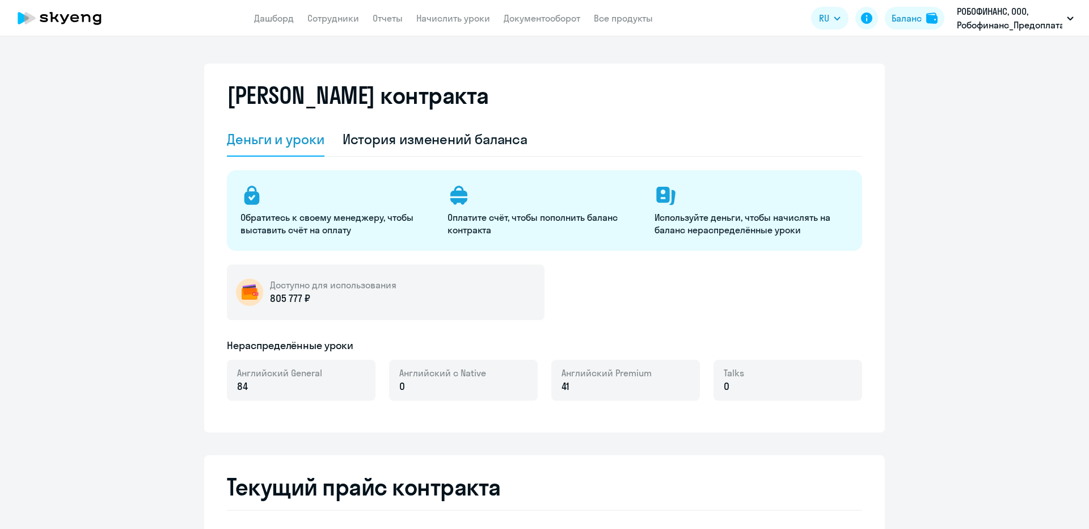
select select "english_adult_not_native_speaker"
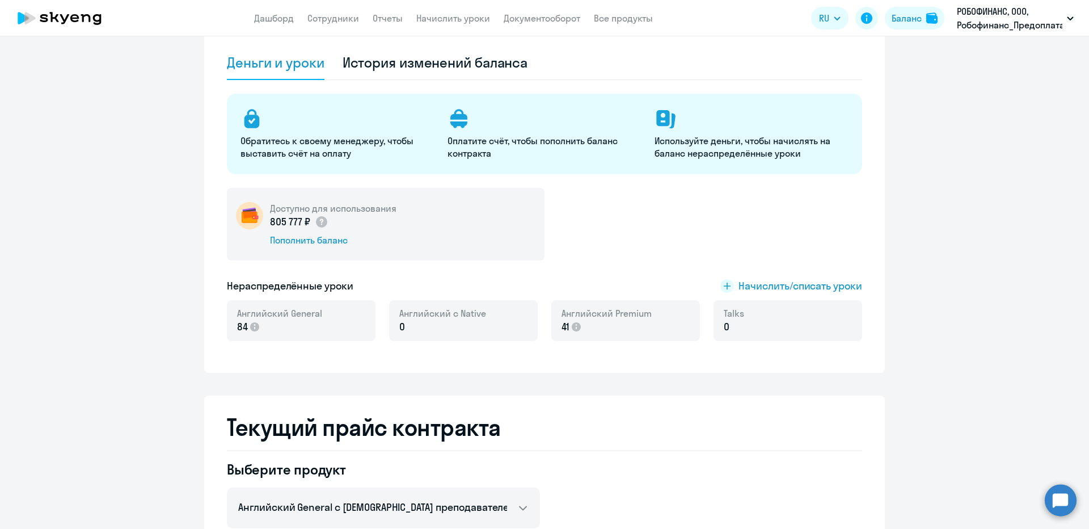
scroll to position [57, 0]
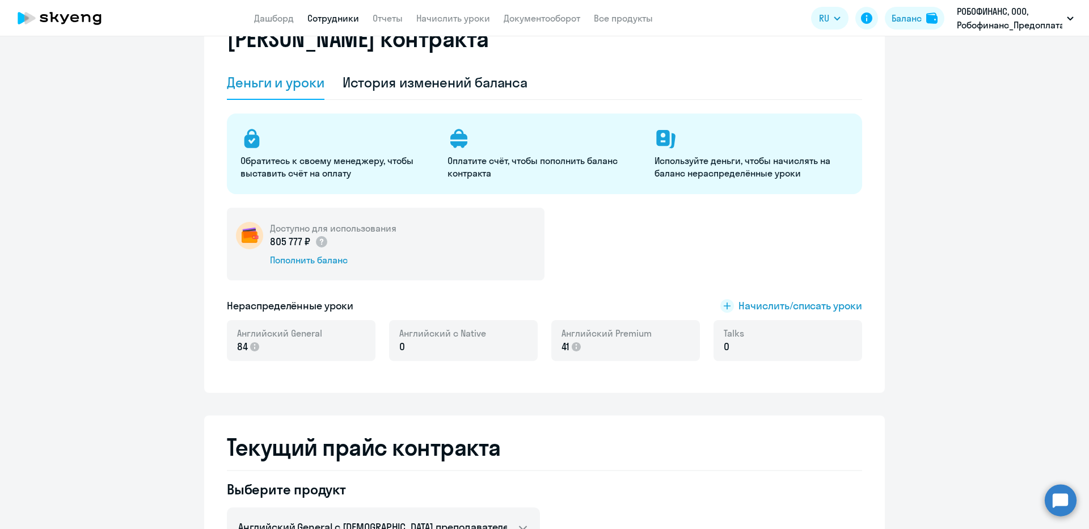
click at [353, 17] on link "Сотрудники" at bounding box center [333, 17] width 52 height 11
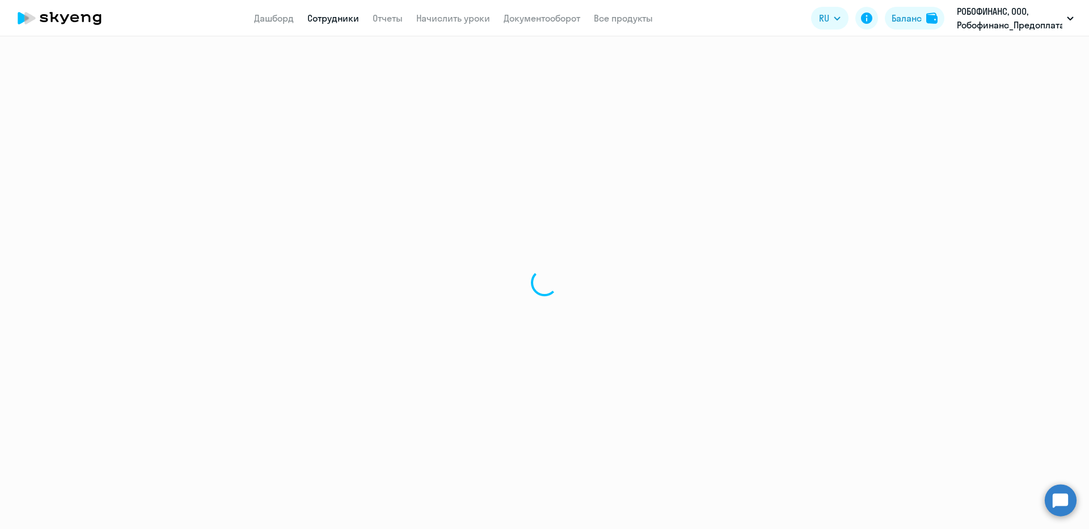
select select "30"
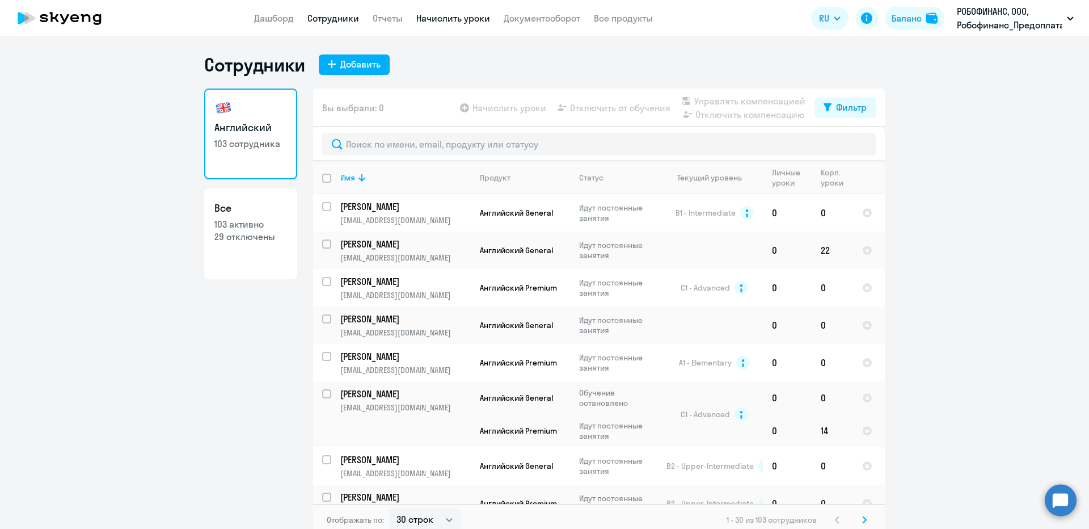
click at [420, 14] on link "Начислить уроки" at bounding box center [453, 17] width 74 height 11
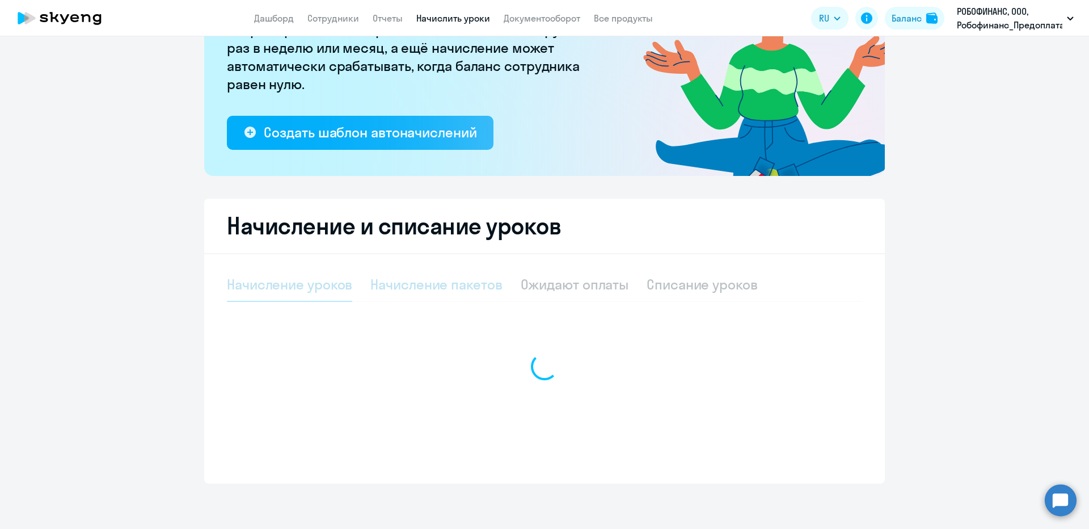
select select "10"
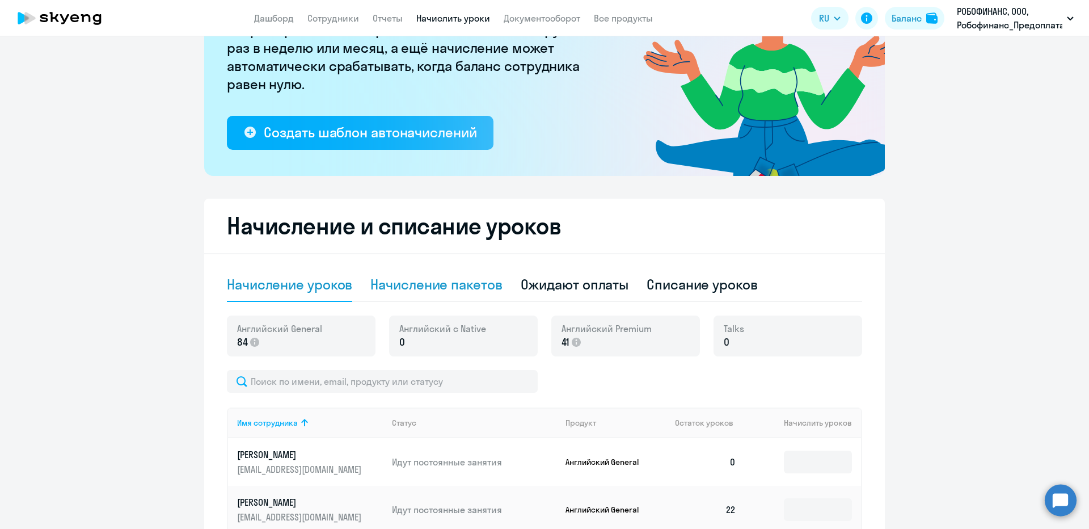
click at [425, 280] on div "Начисление пакетов" at bounding box center [436, 284] width 132 height 18
select select "10"
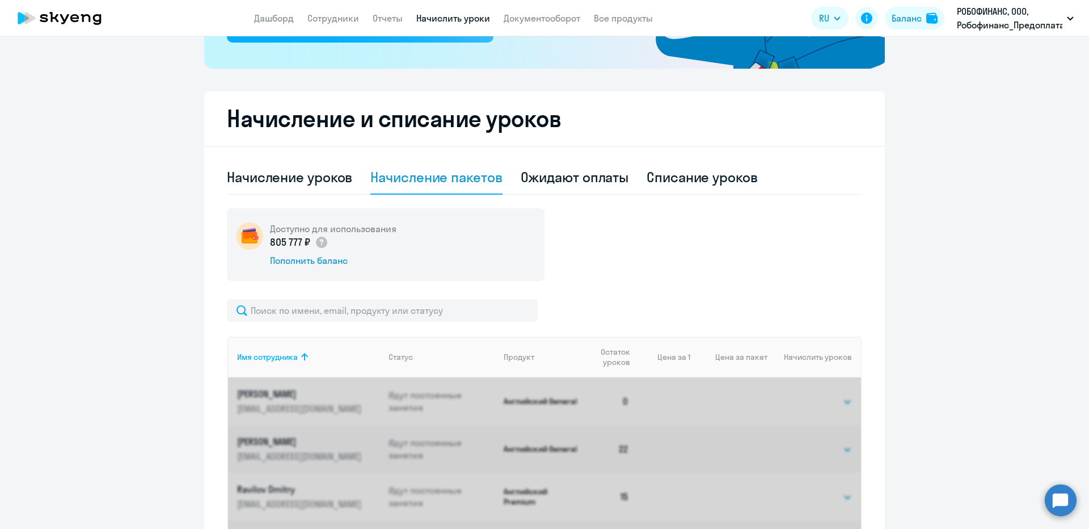
scroll to position [369, 0]
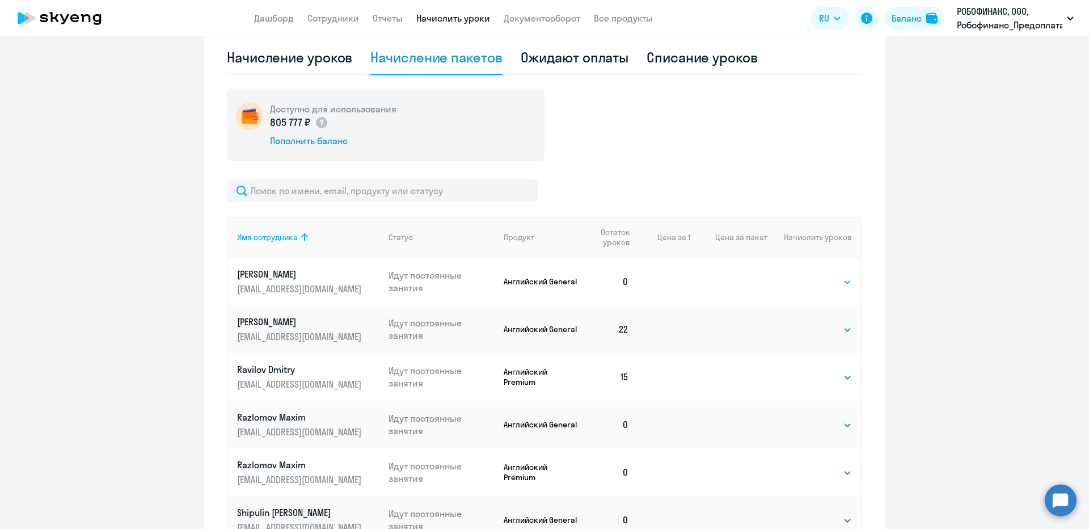
click at [830, 281] on select "Выбрать 4 8 16 32 64 96 128" at bounding box center [828, 282] width 47 height 14
select select "8"
click at [805, 275] on select "Выбрать 4 8 16 32 64 96 128" at bounding box center [828, 282] width 47 height 14
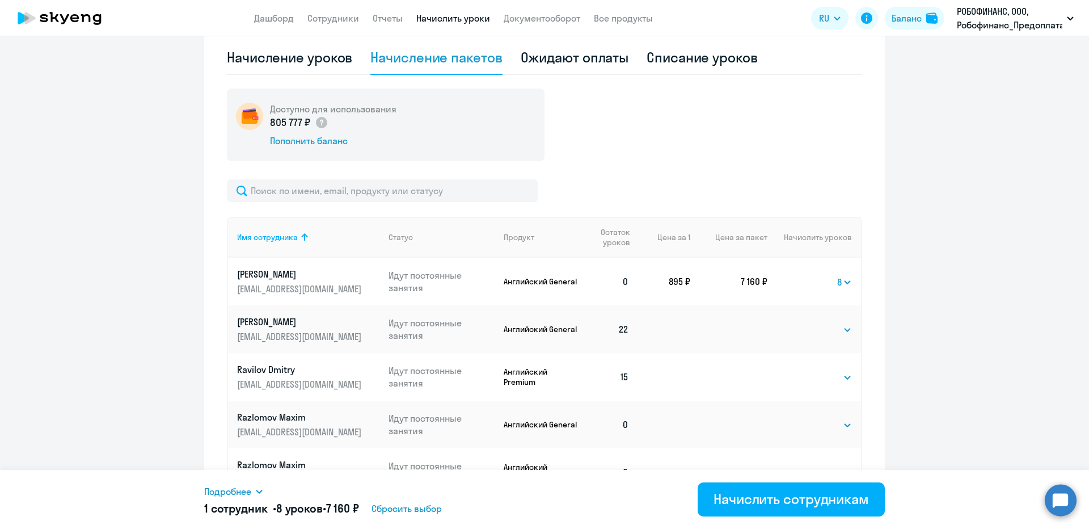
click at [251, 493] on span "Подробнее" at bounding box center [227, 491] width 47 height 14
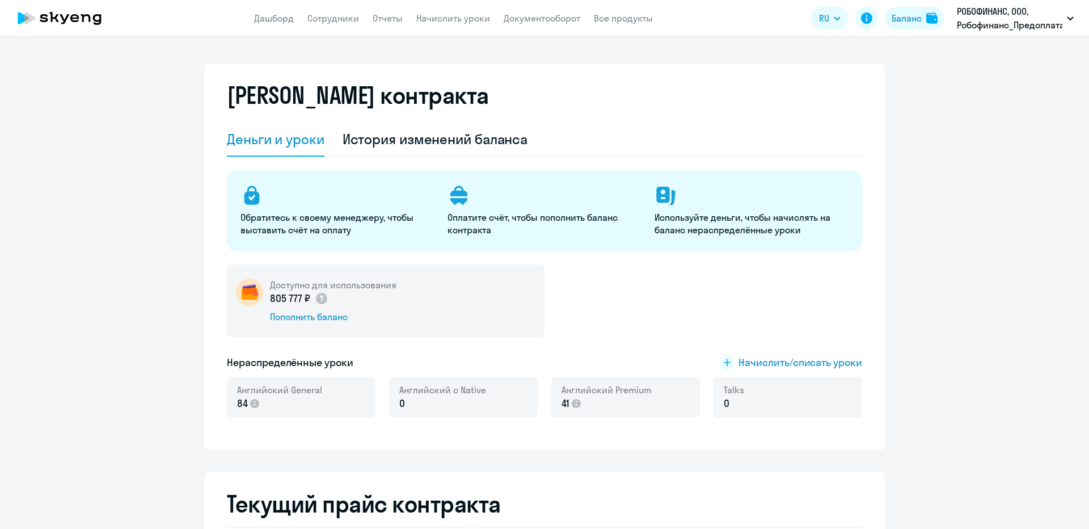
select select "english_adult_not_native_speaker"
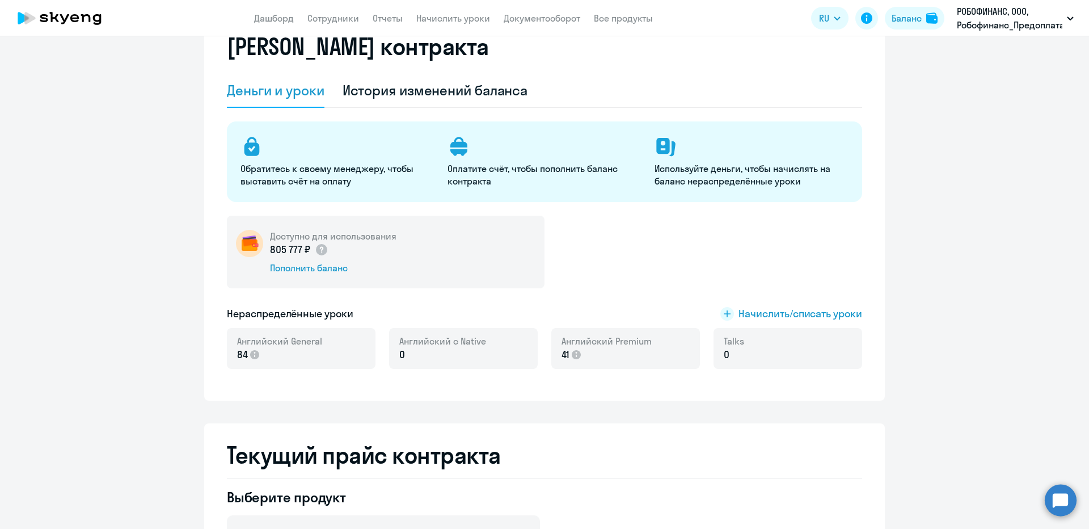
scroll to position [170, 0]
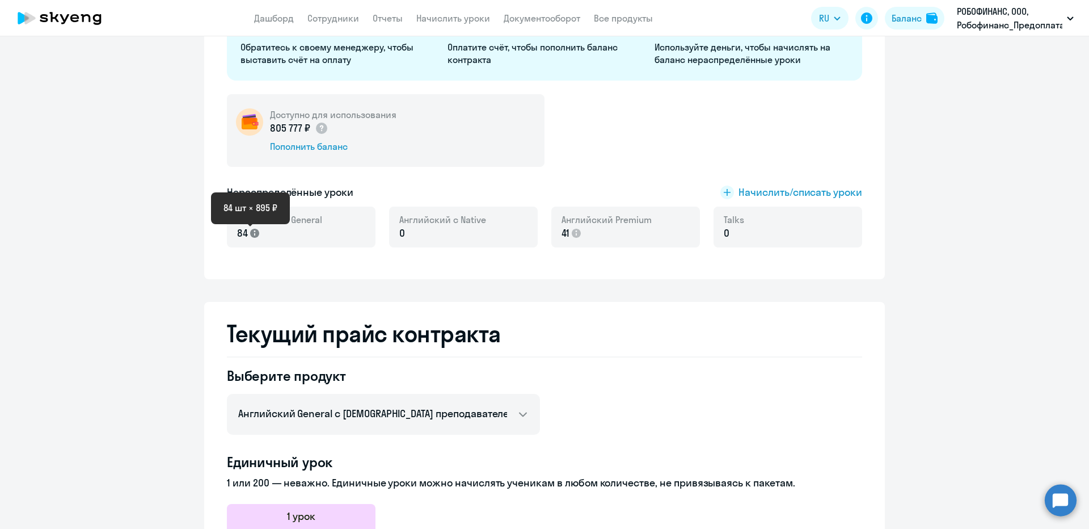
click at [251, 233] on icon at bounding box center [254, 233] width 9 height 9
